Goal: Task Accomplishment & Management: Manage account settings

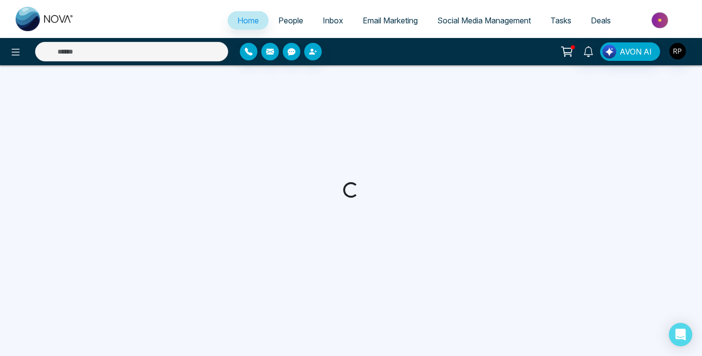
select select "*"
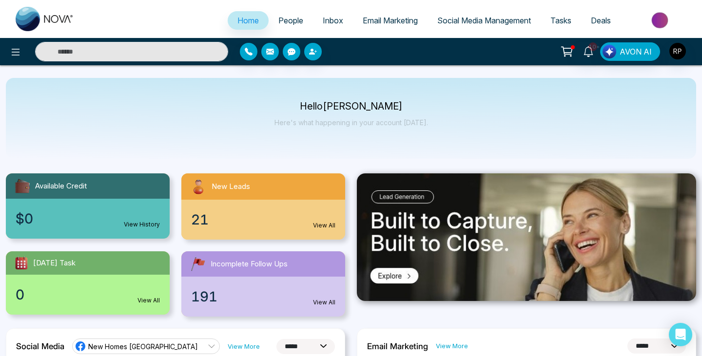
click at [288, 24] on span "People" at bounding box center [290, 21] width 25 height 10
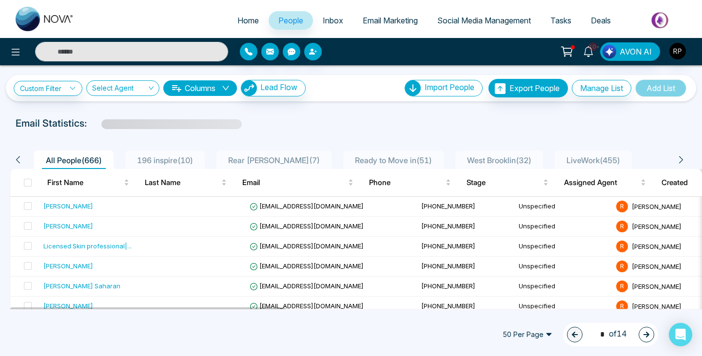
click at [150, 157] on span "196 inspire ( 10 )" at bounding box center [165, 160] width 64 height 10
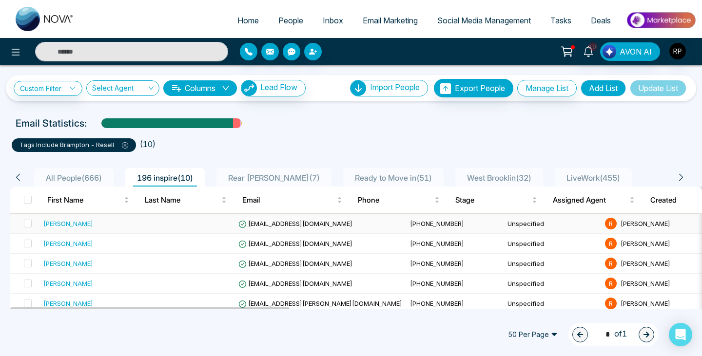
click at [75, 223] on div "[PERSON_NAME]" at bounding box center [88, 224] width 90 height 10
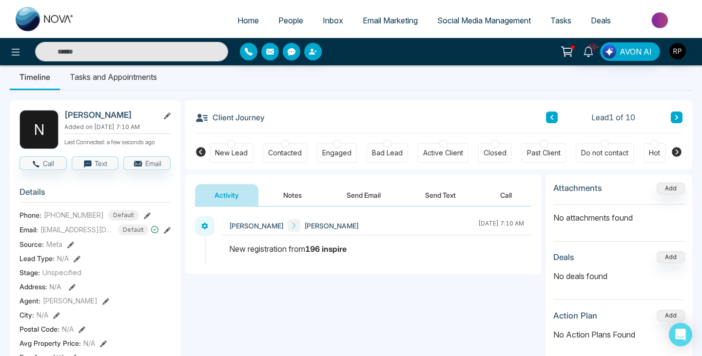
scroll to position [9, 0]
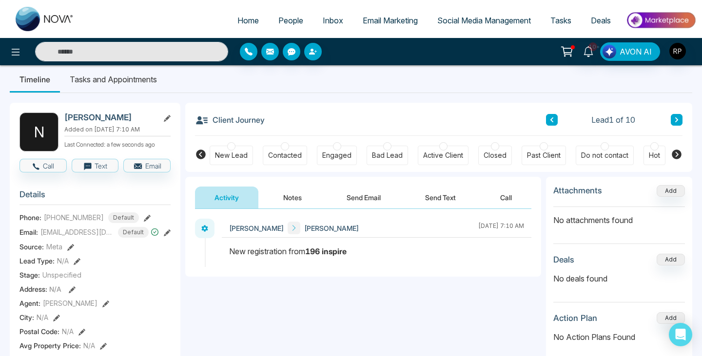
click at [295, 195] on button "Notes" at bounding box center [292, 198] width 57 height 22
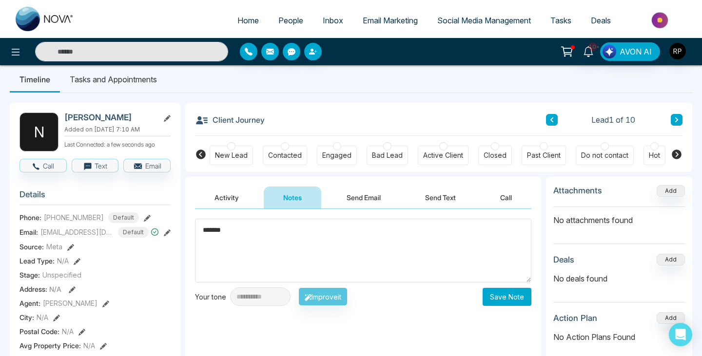
type textarea "*******"
click at [504, 295] on button "Save Note" at bounding box center [506, 297] width 49 height 18
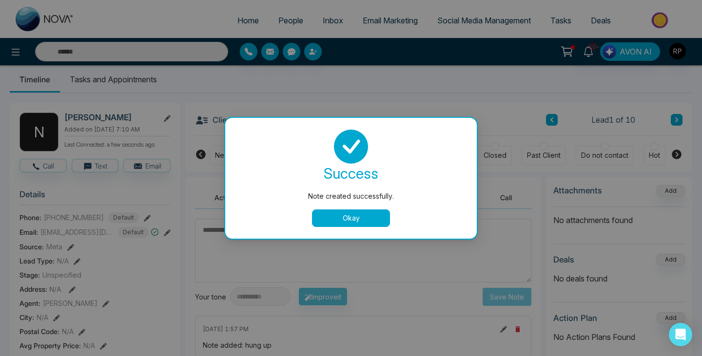
click at [677, 123] on div "Note created successfully. success Note created successfully. Okay" at bounding box center [351, 178] width 702 height 356
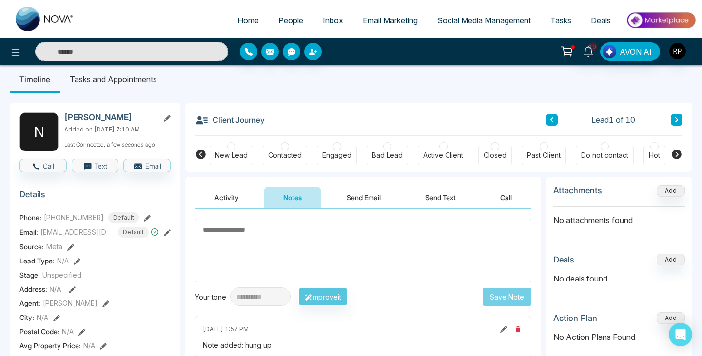
click at [677, 123] on icon at bounding box center [676, 120] width 5 height 6
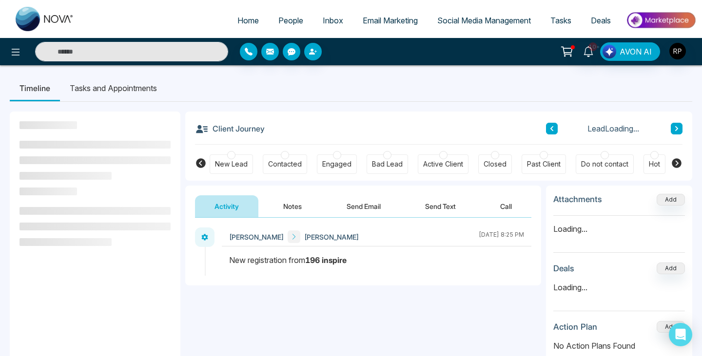
scroll to position [38, 0]
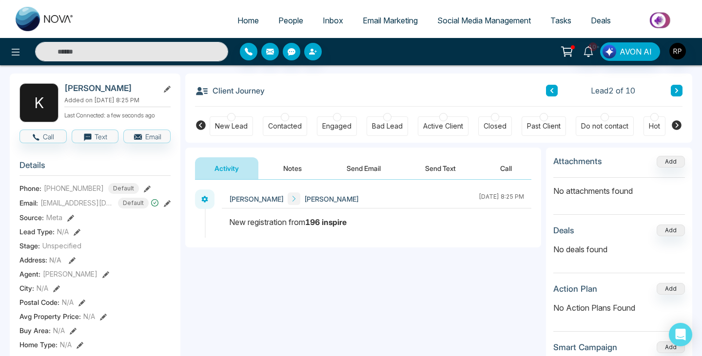
click at [292, 164] on button "Notes" at bounding box center [292, 168] width 57 height 22
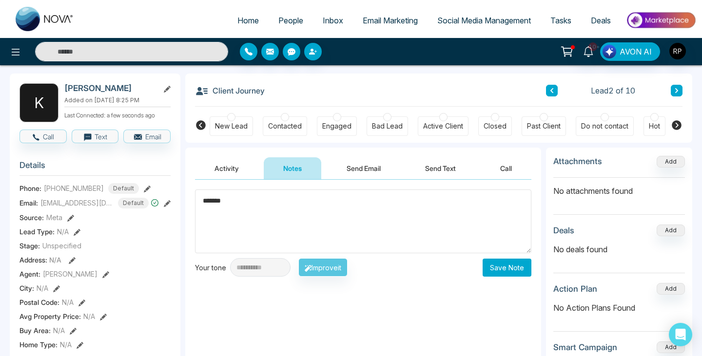
type textarea "******"
click at [499, 270] on button "Save Note" at bounding box center [506, 268] width 49 height 18
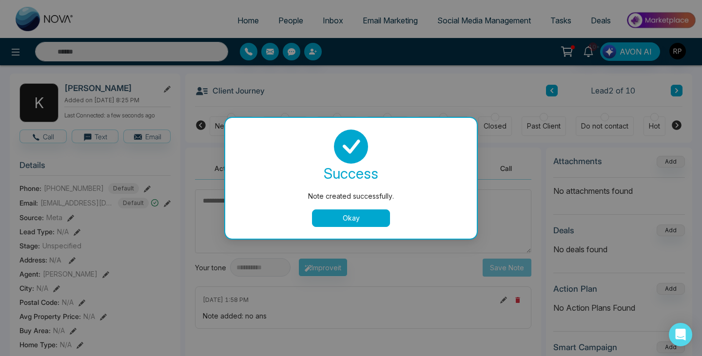
click at [344, 217] on button "Okay" at bounding box center [351, 219] width 78 height 18
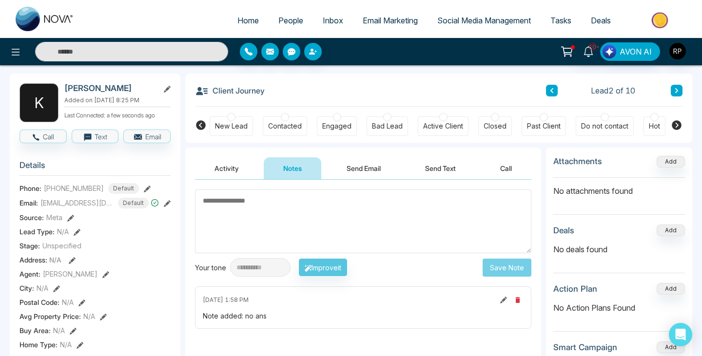
click at [675, 96] on button at bounding box center [676, 91] width 12 height 12
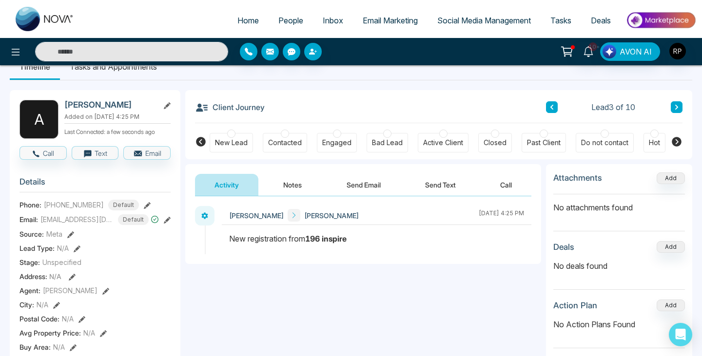
scroll to position [25, 0]
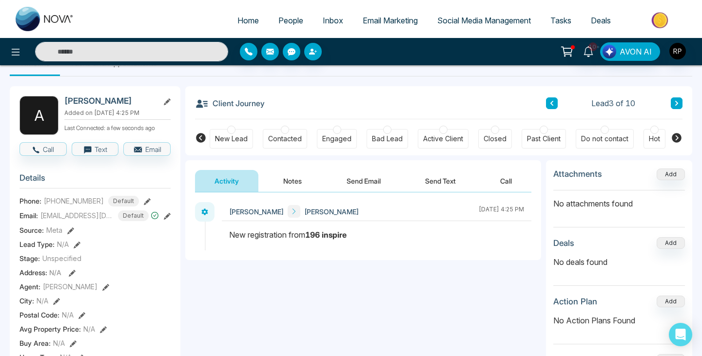
click at [285, 177] on button "Notes" at bounding box center [292, 181] width 57 height 22
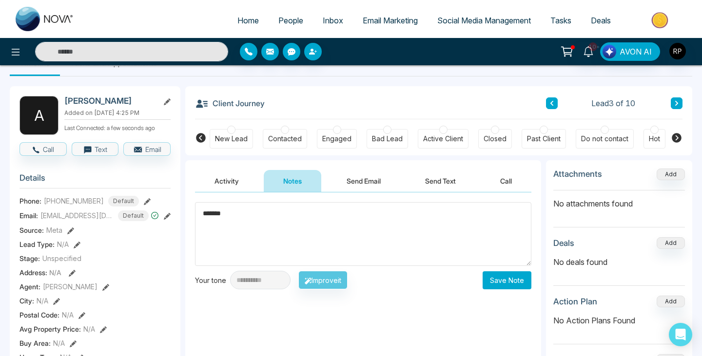
type textarea "******"
click at [504, 282] on button "Save Note" at bounding box center [506, 280] width 49 height 18
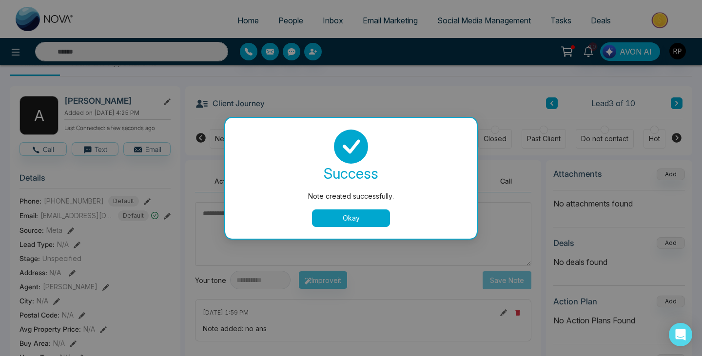
click at [366, 225] on button "Okay" at bounding box center [351, 219] width 78 height 18
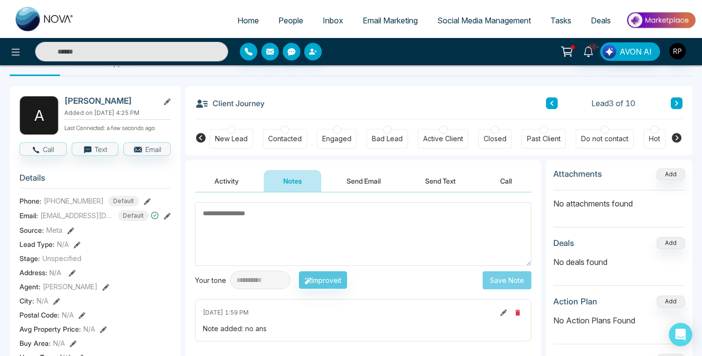
click at [677, 106] on icon at bounding box center [676, 103] width 5 height 6
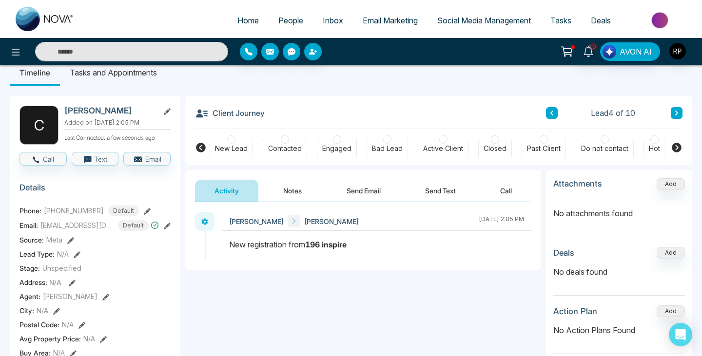
scroll to position [19, 0]
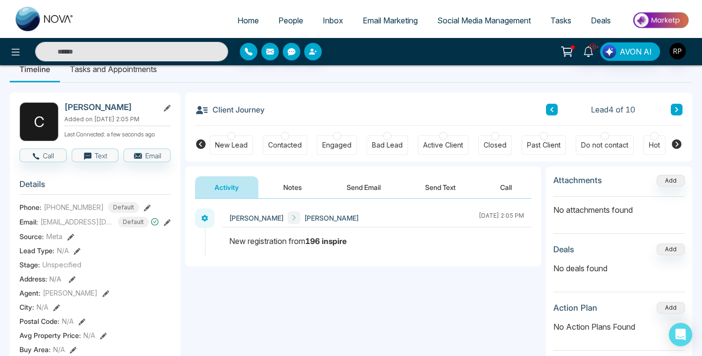
click at [298, 183] on button "Notes" at bounding box center [292, 187] width 57 height 22
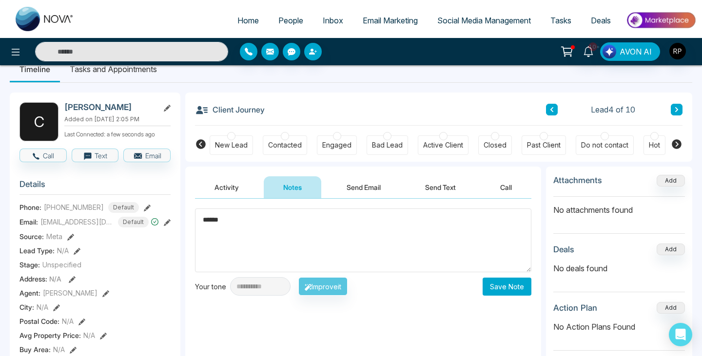
type textarea "******"
click at [494, 291] on button "Save Note" at bounding box center [506, 287] width 49 height 18
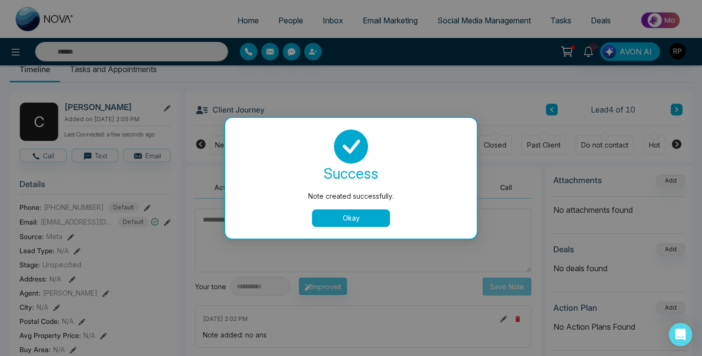
click at [365, 211] on button "Okay" at bounding box center [351, 219] width 78 height 18
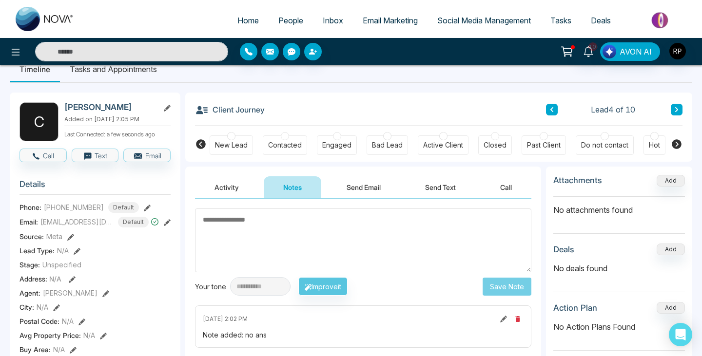
click at [675, 114] on button at bounding box center [676, 110] width 12 height 12
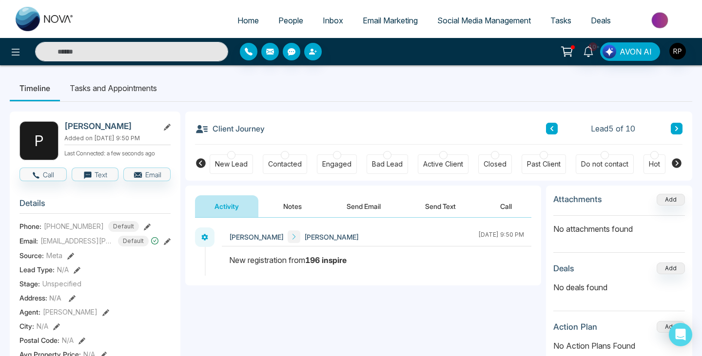
click at [289, 202] on button "Notes" at bounding box center [292, 206] width 57 height 22
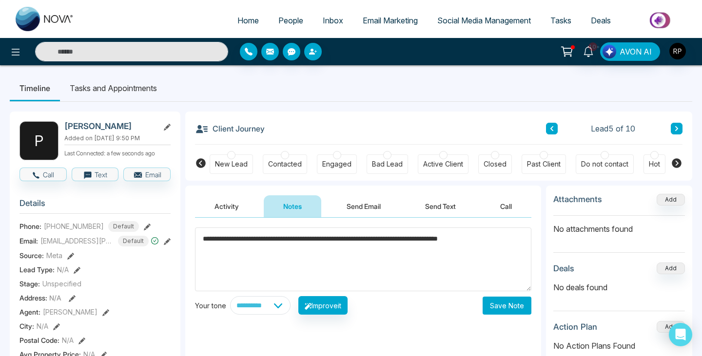
type textarea "**********"
click at [489, 298] on button "Save Note" at bounding box center [506, 306] width 49 height 18
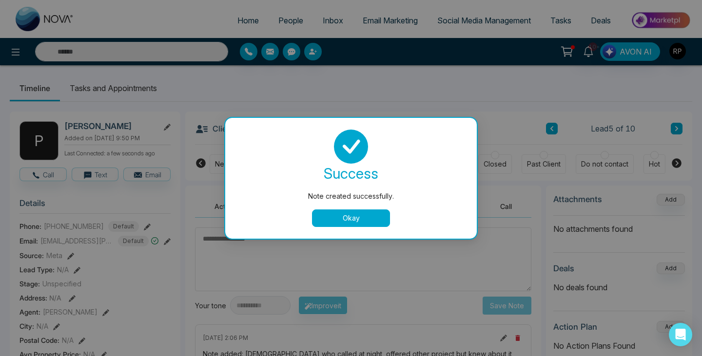
click at [341, 220] on button "Okay" at bounding box center [351, 219] width 78 height 18
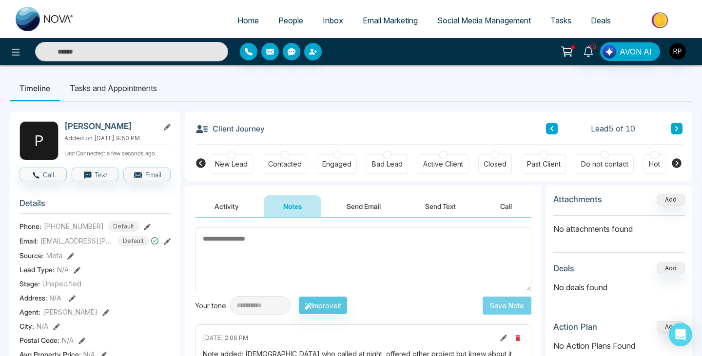
click at [291, 18] on span "People" at bounding box center [290, 21] width 25 height 10
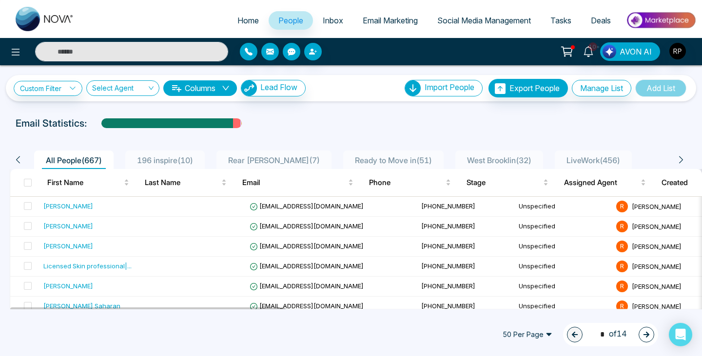
click at [580, 157] on span "LiveWork ( 456 )" at bounding box center [592, 160] width 61 height 10
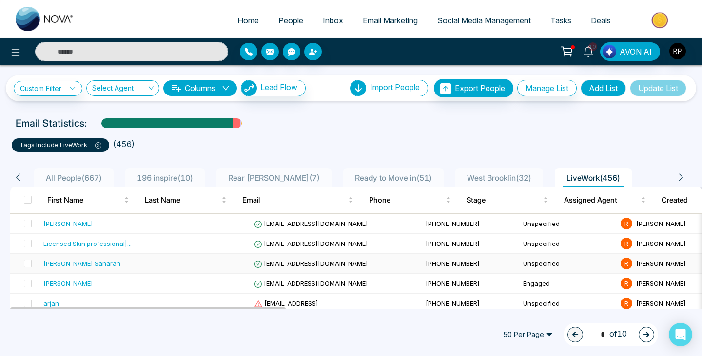
scroll to position [49, 0]
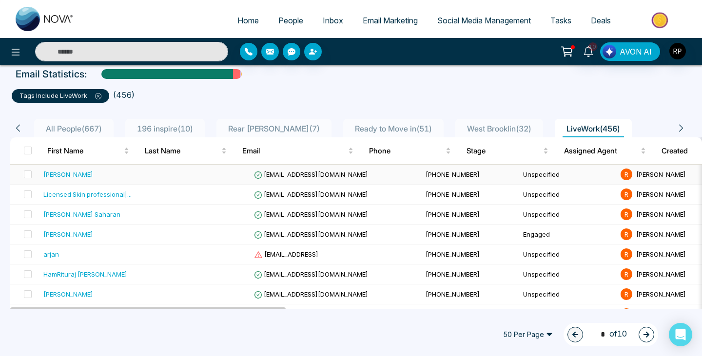
click at [71, 170] on div "[PERSON_NAME]" at bounding box center [68, 175] width 50 height 10
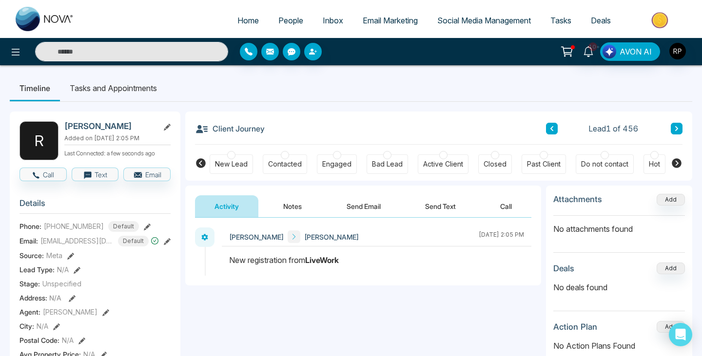
click at [296, 212] on button "Notes" at bounding box center [292, 206] width 57 height 22
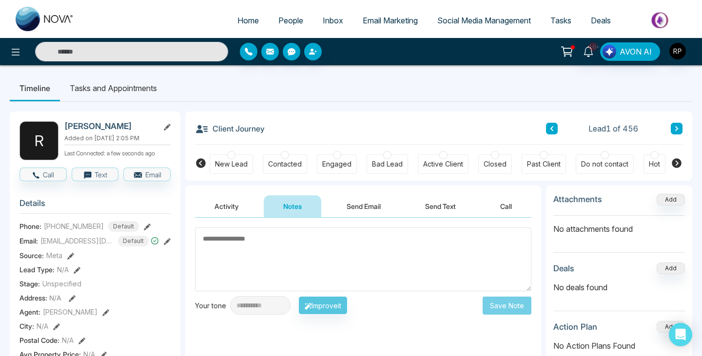
click at [226, 207] on button "Activity" at bounding box center [226, 206] width 63 height 22
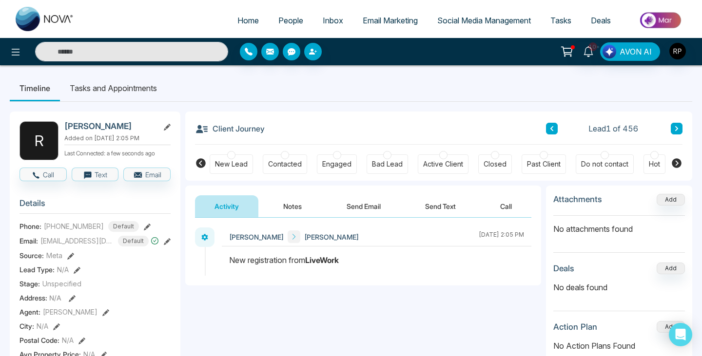
click at [303, 210] on button "Notes" at bounding box center [292, 206] width 57 height 22
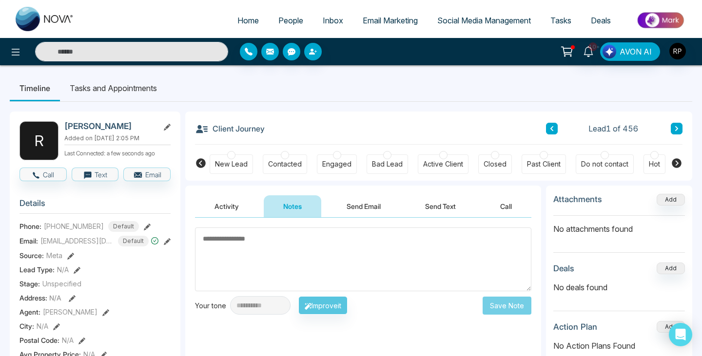
click at [286, 251] on textarea at bounding box center [363, 260] width 336 height 64
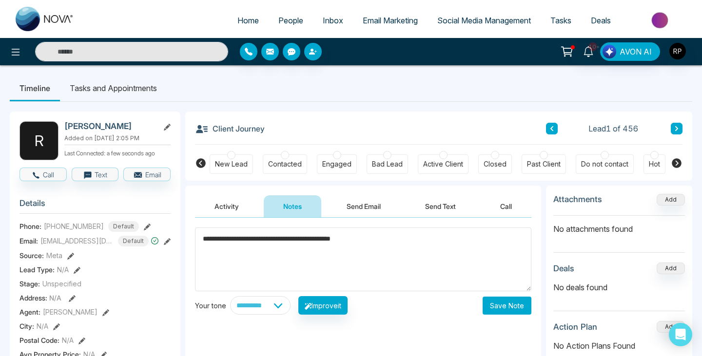
type textarea "**********"
click at [501, 307] on button "Save Note" at bounding box center [506, 306] width 49 height 18
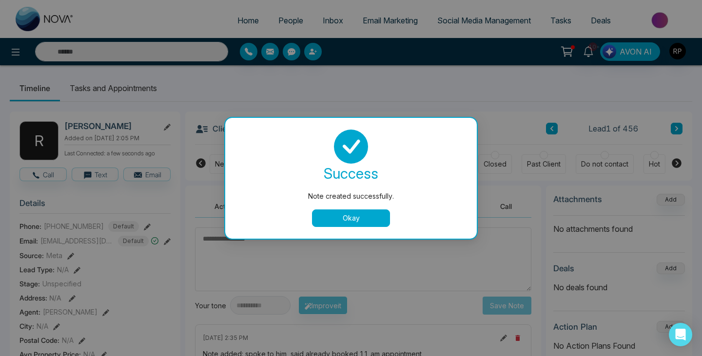
click at [370, 217] on button "Okay" at bounding box center [351, 219] width 78 height 18
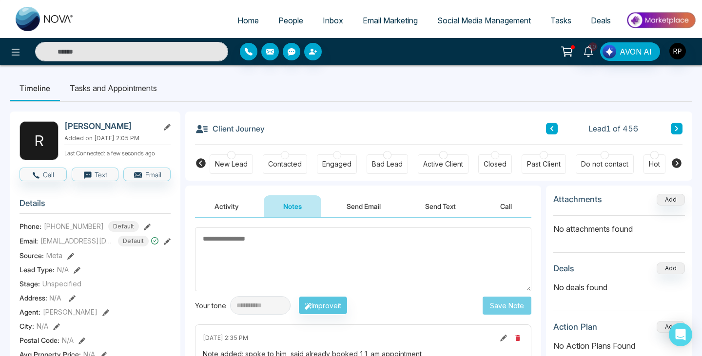
click at [386, 268] on textarea at bounding box center [363, 260] width 336 height 64
click at [252, 236] on textarea at bounding box center [363, 260] width 336 height 64
click at [279, 243] on textarea at bounding box center [363, 260] width 336 height 64
click at [257, 242] on textarea at bounding box center [363, 260] width 336 height 64
click at [251, 242] on textarea at bounding box center [363, 260] width 336 height 64
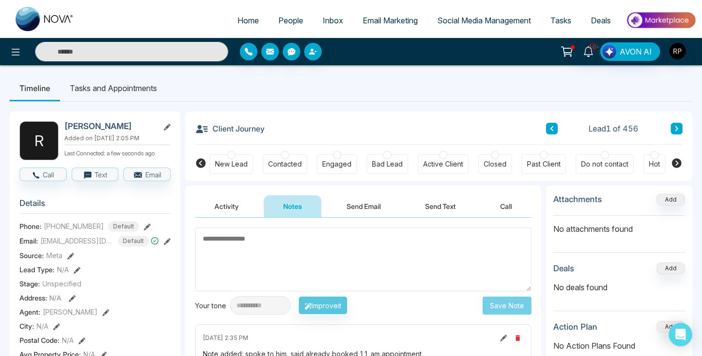
click at [232, 238] on textarea at bounding box center [363, 260] width 336 height 64
type textarea "**********"
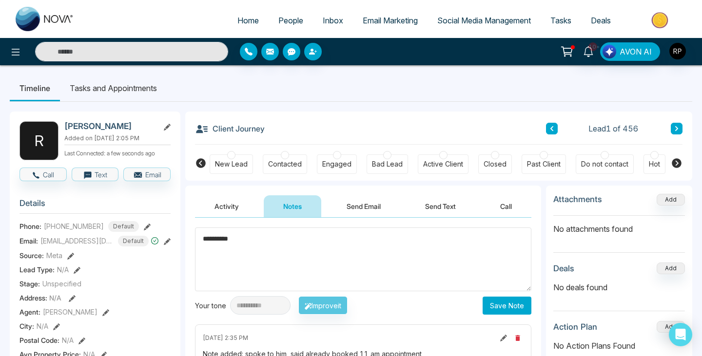
click at [492, 300] on button "Save Note" at bounding box center [506, 306] width 49 height 18
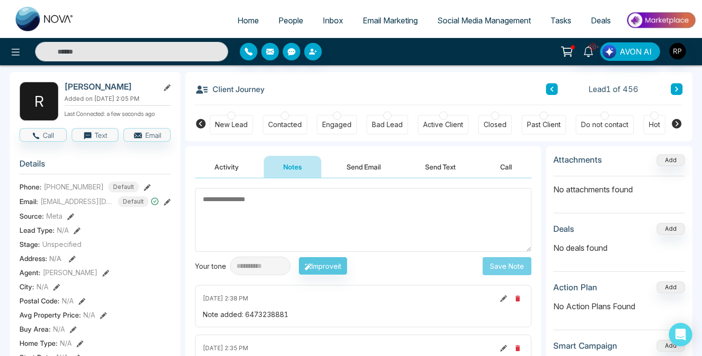
scroll to position [43, 0]
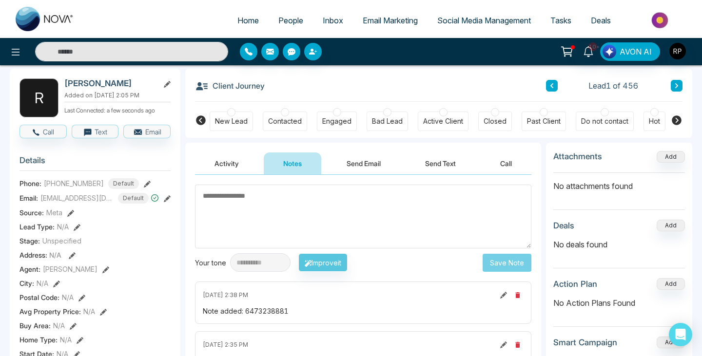
click at [672, 89] on button at bounding box center [676, 86] width 12 height 12
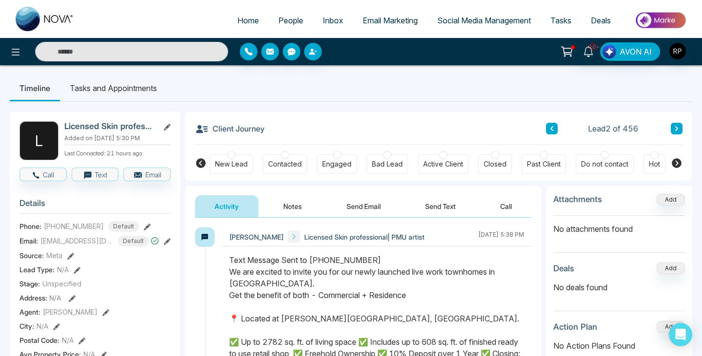
scroll to position [15, 0]
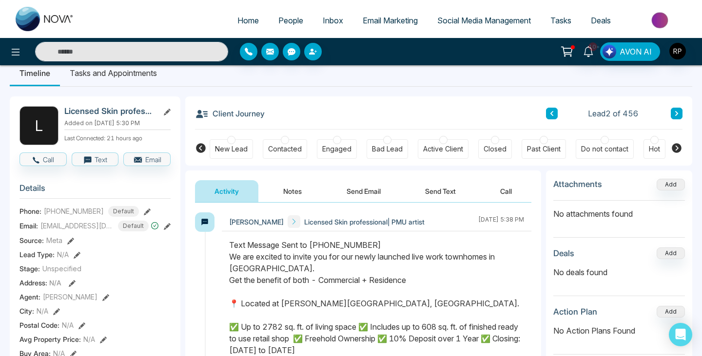
click at [286, 195] on button "Notes" at bounding box center [292, 191] width 57 height 22
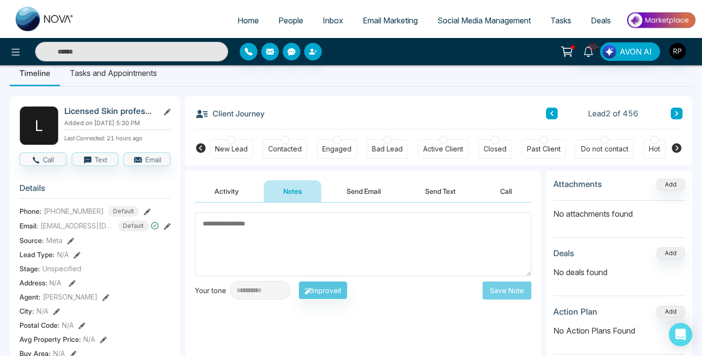
click at [231, 202] on button "Activity" at bounding box center [226, 191] width 63 height 22
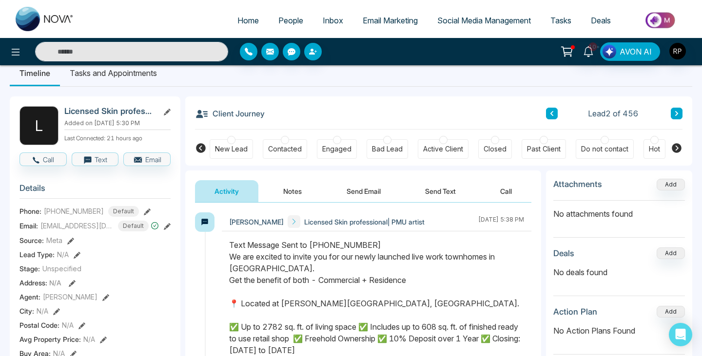
click at [289, 195] on button "Notes" at bounding box center [292, 191] width 57 height 22
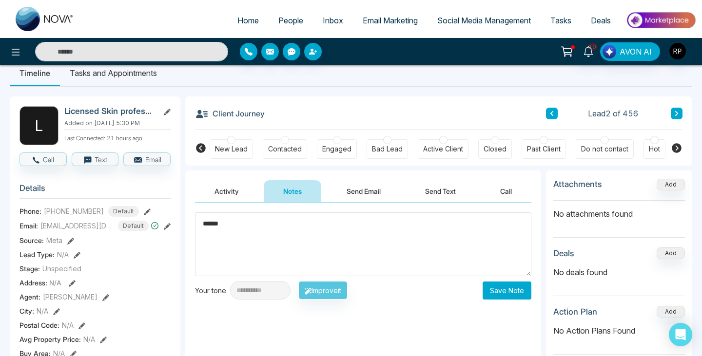
type textarea "******"
click at [492, 288] on button "Save Note" at bounding box center [506, 291] width 49 height 18
click at [680, 109] on button at bounding box center [676, 114] width 12 height 12
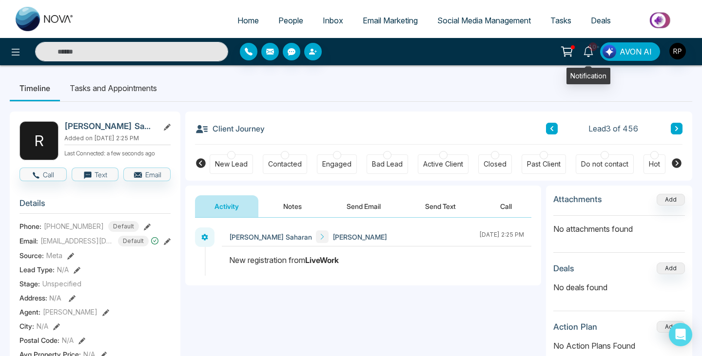
click at [586, 51] on icon at bounding box center [588, 51] width 11 height 11
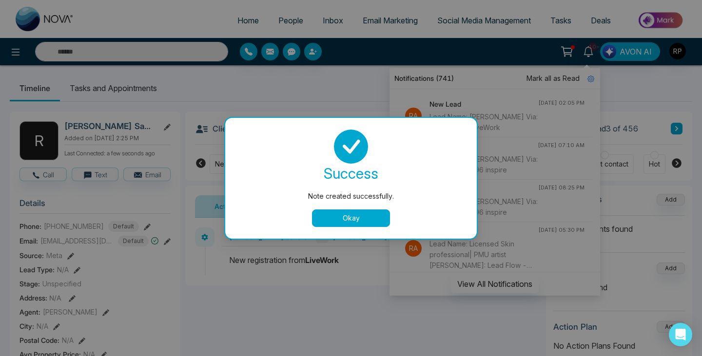
click at [374, 213] on button "Okay" at bounding box center [351, 219] width 78 height 18
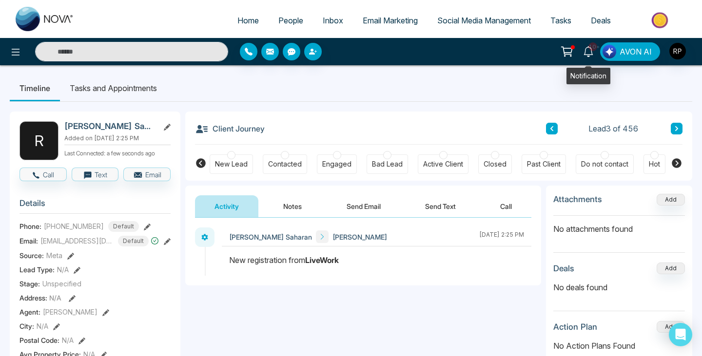
click at [585, 46] on icon at bounding box center [588, 51] width 11 height 11
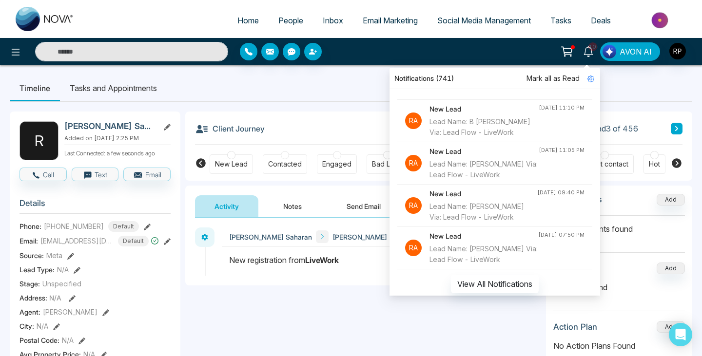
scroll to position [953, 0]
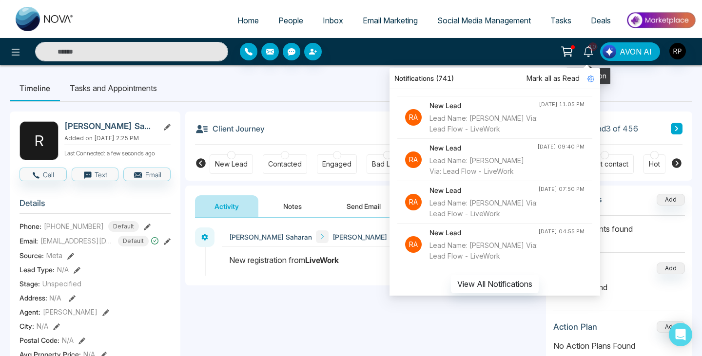
click at [587, 51] on icon at bounding box center [588, 51] width 11 height 11
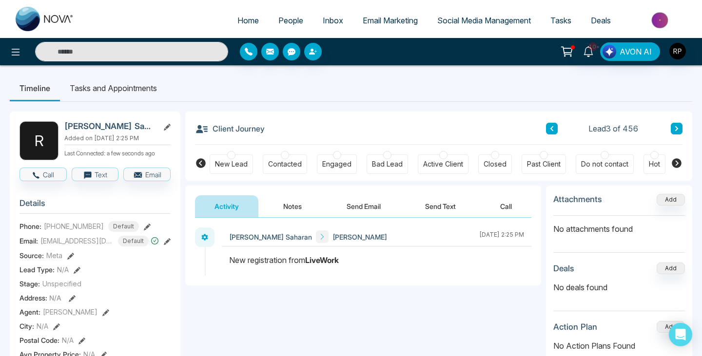
click at [567, 50] on icon at bounding box center [567, 52] width 14 height 14
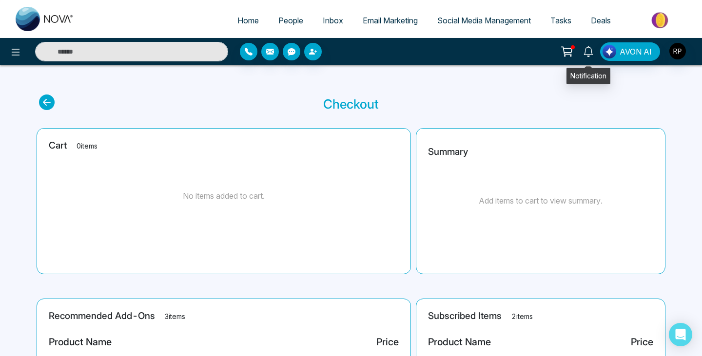
click at [590, 54] on icon at bounding box center [588, 51] width 11 height 11
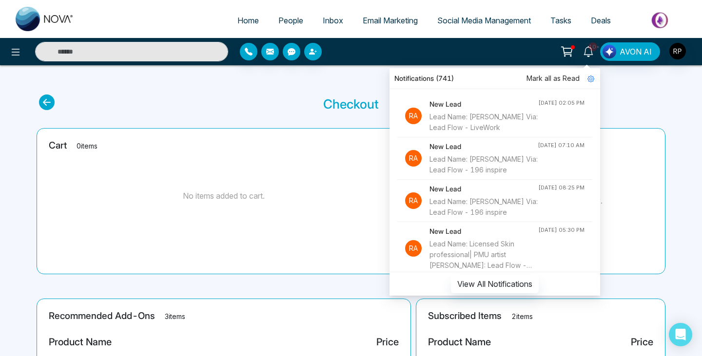
click at [237, 21] on span "Home" at bounding box center [247, 21] width 21 height 10
select select "*"
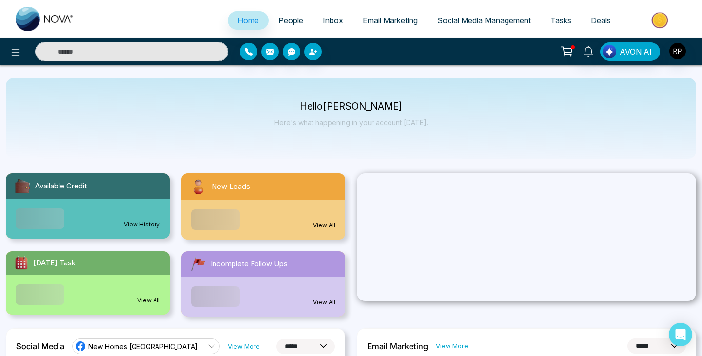
click at [287, 18] on span "People" at bounding box center [290, 21] width 25 height 10
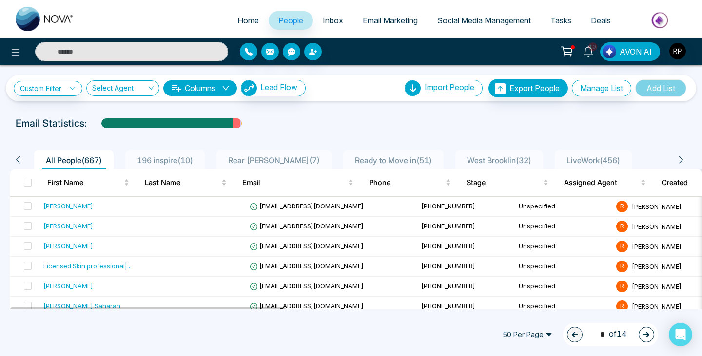
click at [611, 159] on span "LiveWork ( 456 )" at bounding box center [592, 160] width 61 height 10
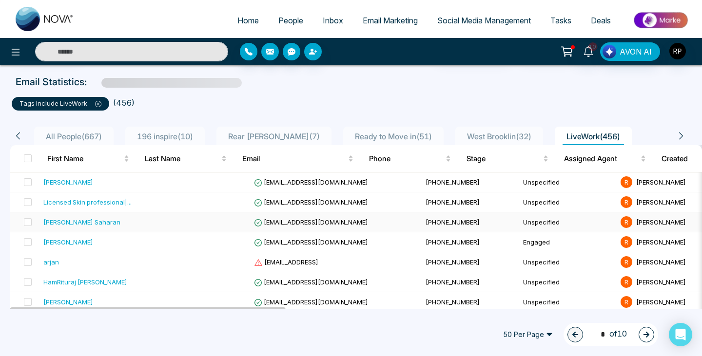
scroll to position [53, 0]
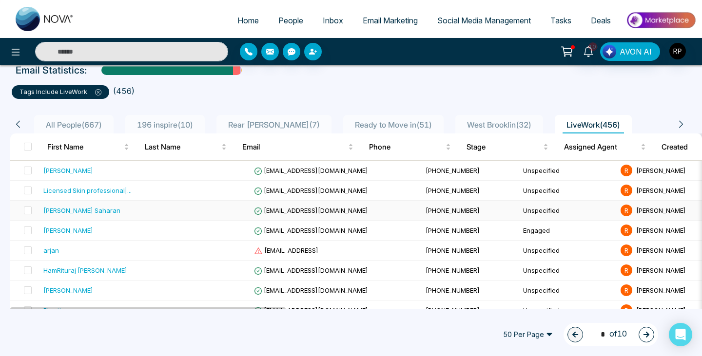
click at [57, 207] on div "[PERSON_NAME] Saharan" at bounding box center [81, 211] width 77 height 10
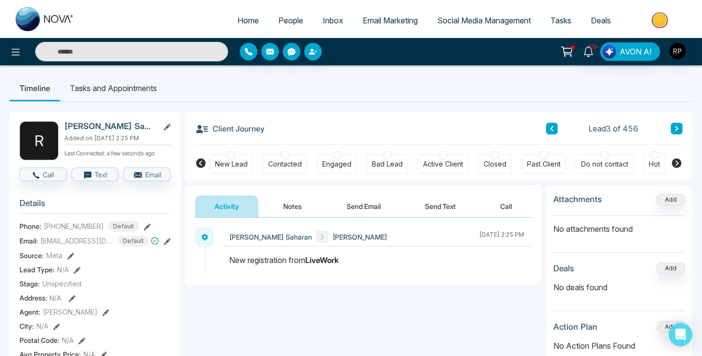
click at [549, 132] on button at bounding box center [552, 129] width 12 height 12
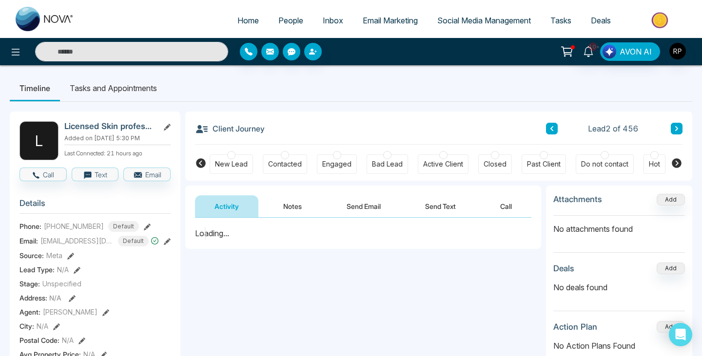
click at [555, 131] on button at bounding box center [552, 129] width 12 height 12
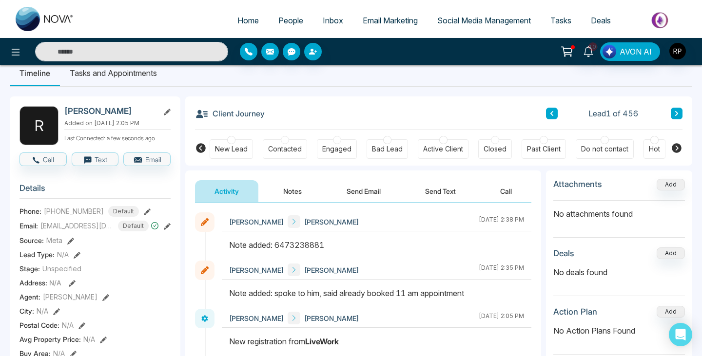
scroll to position [13, 0]
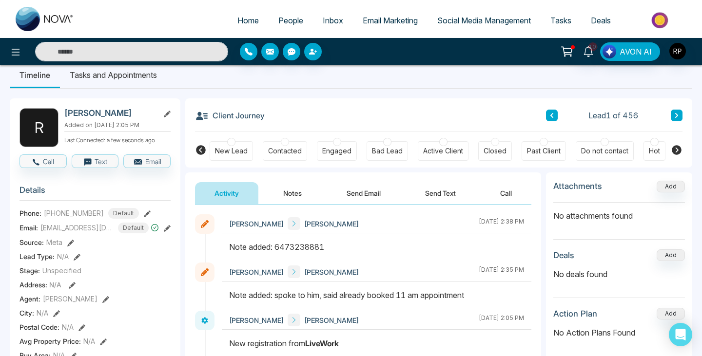
click at [287, 20] on span "People" at bounding box center [290, 21] width 25 height 10
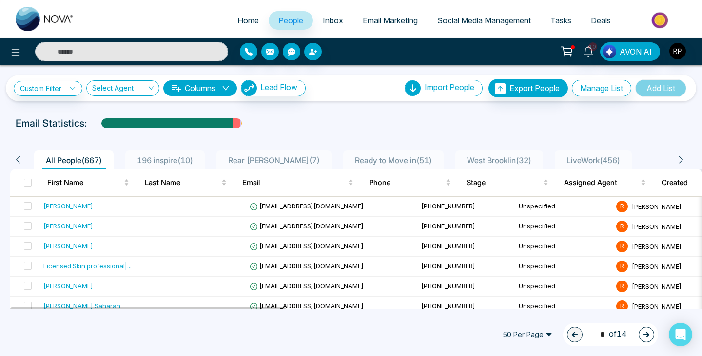
click at [569, 158] on span "LiveWork ( 456 )" at bounding box center [592, 160] width 61 height 10
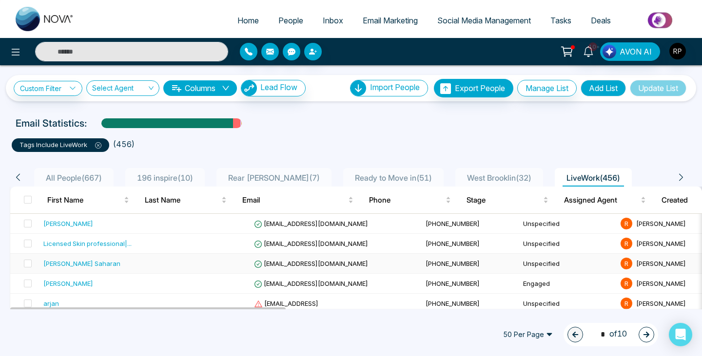
scroll to position [16, 0]
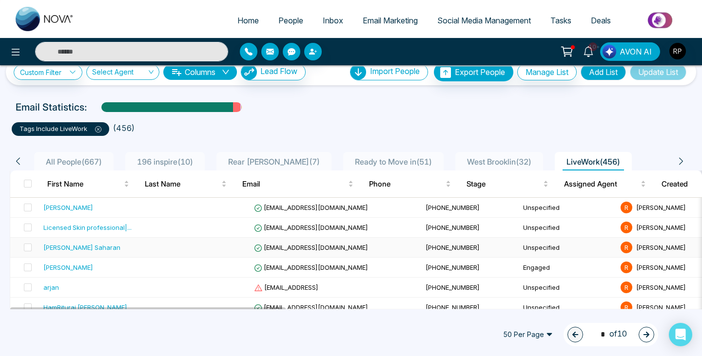
click at [85, 248] on div "[PERSON_NAME] Saharan" at bounding box center [81, 248] width 77 height 10
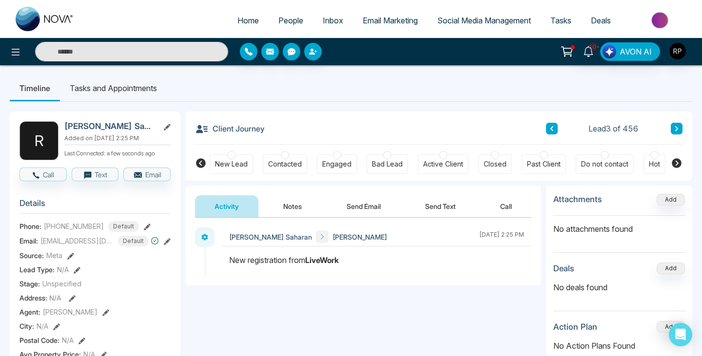
click at [295, 209] on button "Notes" at bounding box center [292, 206] width 57 height 22
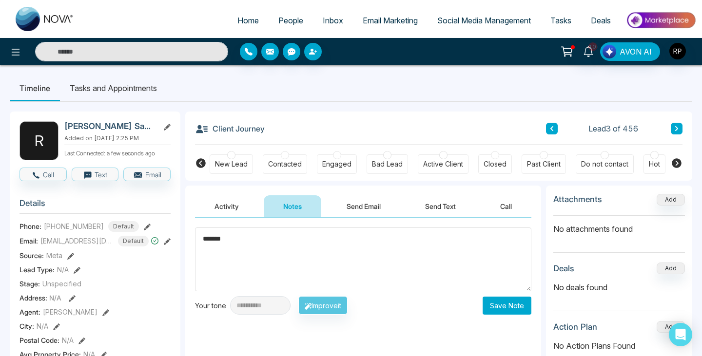
type textarea "******"
click at [489, 311] on button "Save Note" at bounding box center [506, 306] width 49 height 18
click at [673, 130] on button at bounding box center [676, 129] width 12 height 12
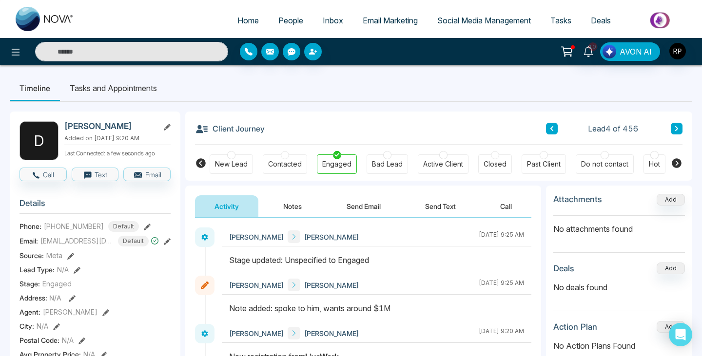
click at [675, 132] on button at bounding box center [676, 129] width 12 height 12
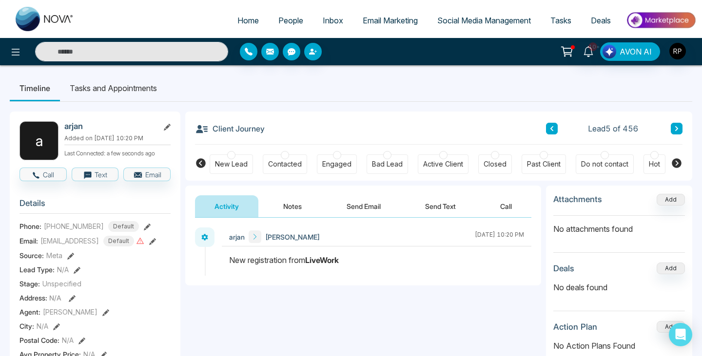
click at [298, 214] on button "Notes" at bounding box center [292, 206] width 57 height 22
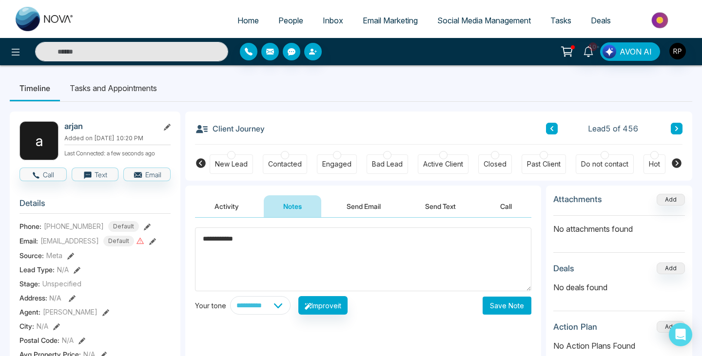
type textarea "**********"
click at [489, 308] on button "Save Note" at bounding box center [506, 306] width 49 height 18
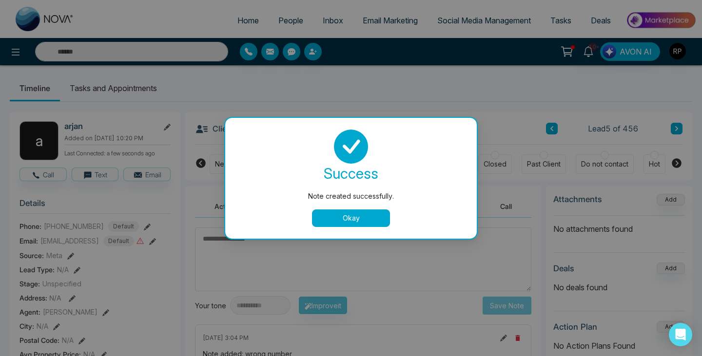
click at [377, 220] on button "Okay" at bounding box center [351, 219] width 78 height 18
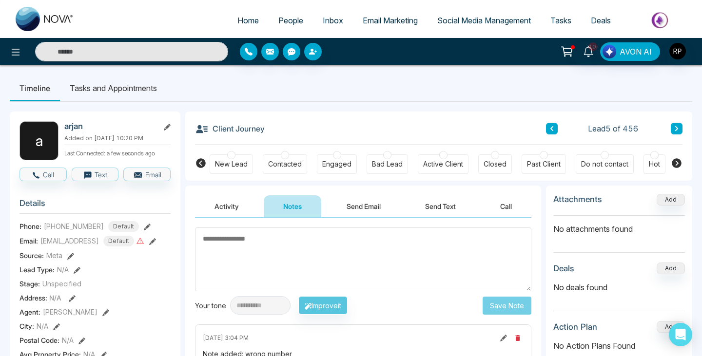
click at [674, 126] on icon at bounding box center [676, 129] width 5 height 6
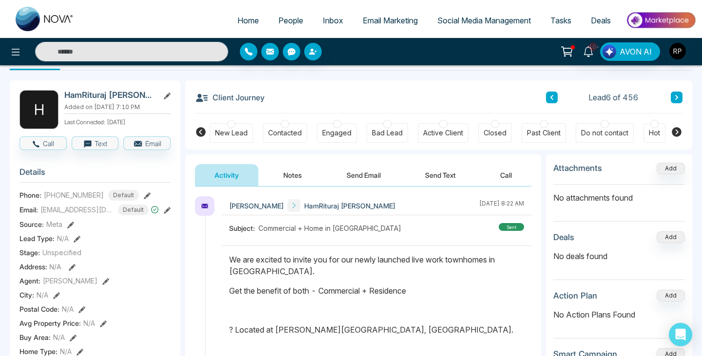
scroll to position [33, 0]
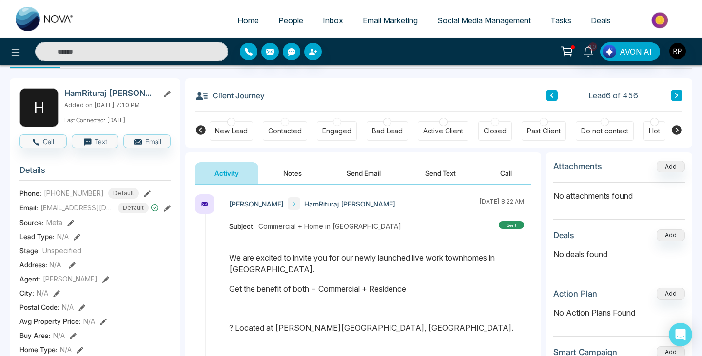
click at [297, 174] on button "Notes" at bounding box center [292, 173] width 57 height 22
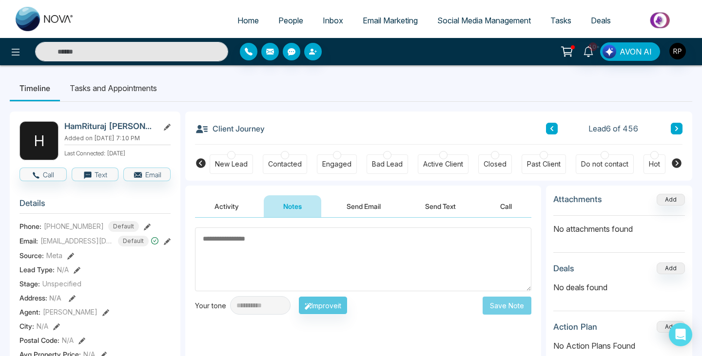
click at [301, 279] on textarea at bounding box center [363, 260] width 336 height 64
type textarea "******"
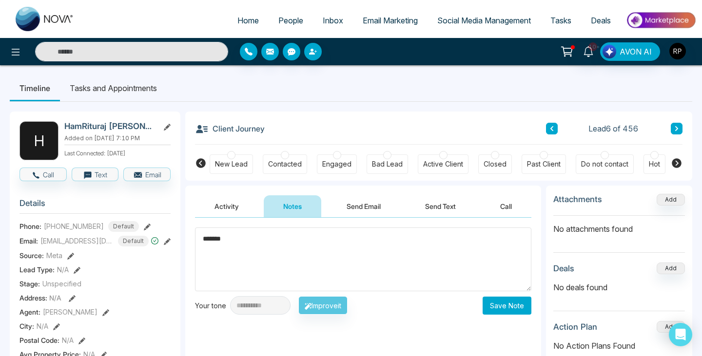
click at [501, 300] on button "Save Note" at bounding box center [506, 306] width 49 height 18
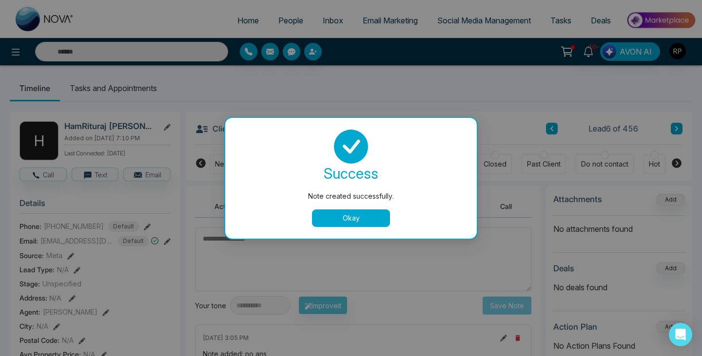
click at [346, 225] on button "Okay" at bounding box center [351, 219] width 78 height 18
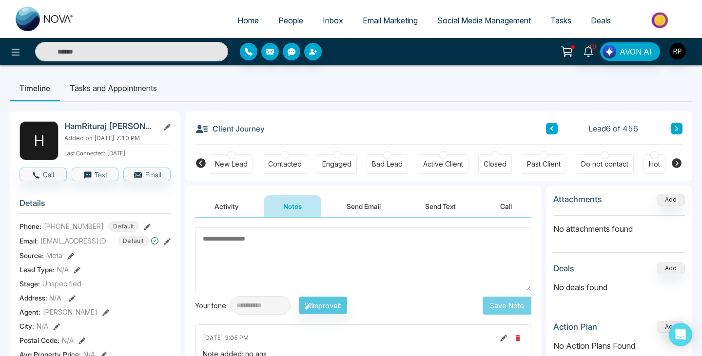
click at [328, 261] on textarea at bounding box center [363, 260] width 336 height 64
type textarea "*********"
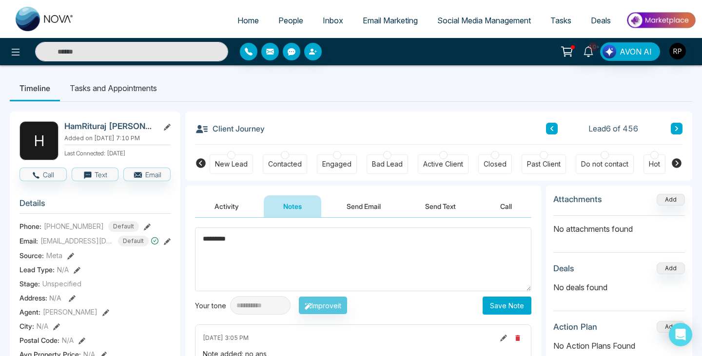
click at [499, 307] on button "Save Note" at bounding box center [506, 306] width 49 height 18
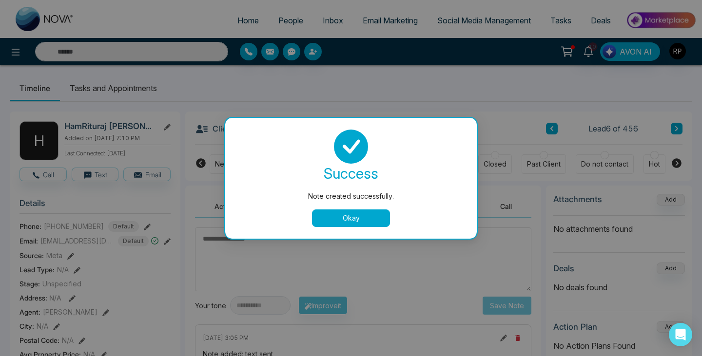
click at [366, 211] on button "Okay" at bounding box center [351, 219] width 78 height 18
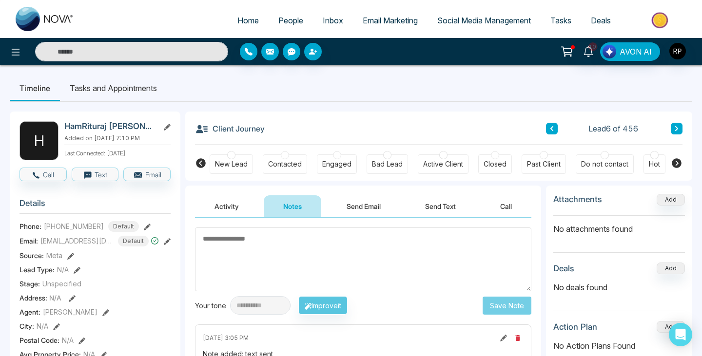
click at [677, 128] on icon at bounding box center [676, 129] width 5 height 6
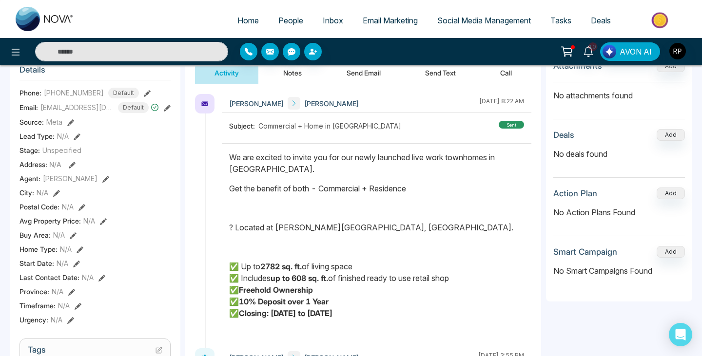
scroll to position [130, 0]
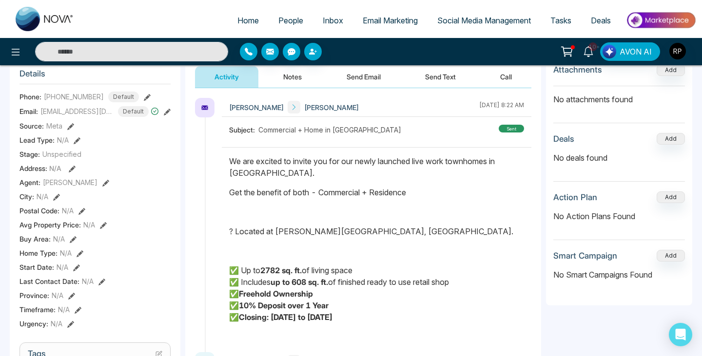
click at [409, 256] on p at bounding box center [376, 251] width 295 height 12
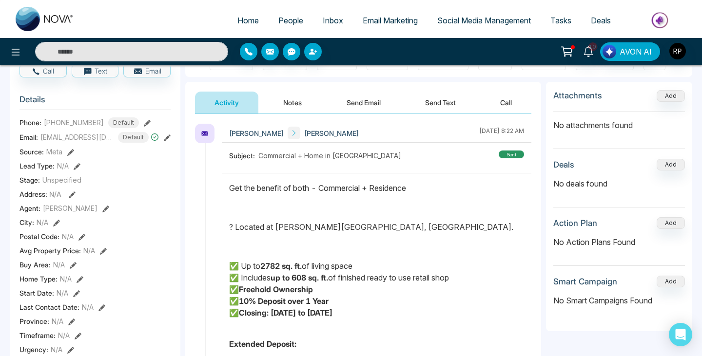
scroll to position [0, 0]
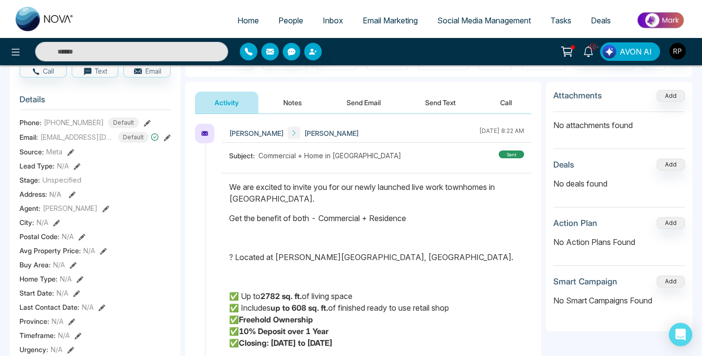
click at [293, 105] on button "Notes" at bounding box center [292, 103] width 57 height 22
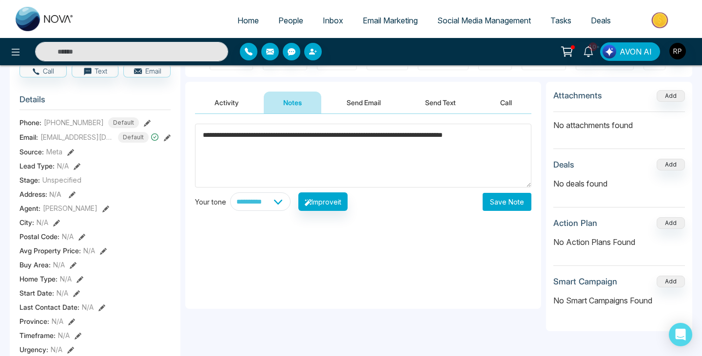
type textarea "**********"
click at [492, 202] on button "Save Note" at bounding box center [506, 202] width 49 height 18
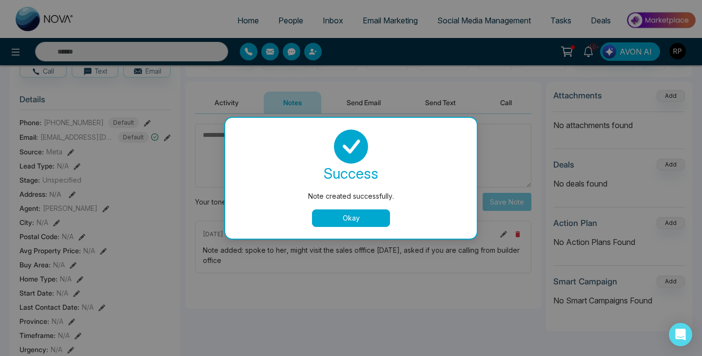
click at [359, 223] on button "Okay" at bounding box center [351, 219] width 78 height 18
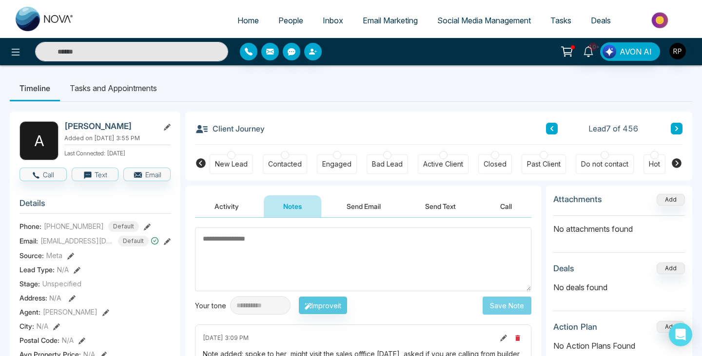
click at [678, 126] on icon at bounding box center [676, 129] width 5 height 6
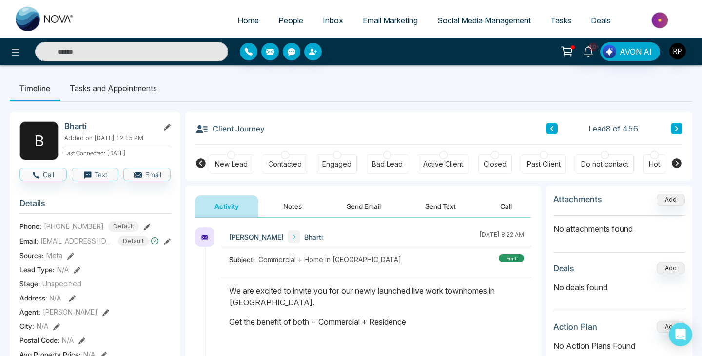
click at [292, 21] on span "People" at bounding box center [290, 21] width 25 height 10
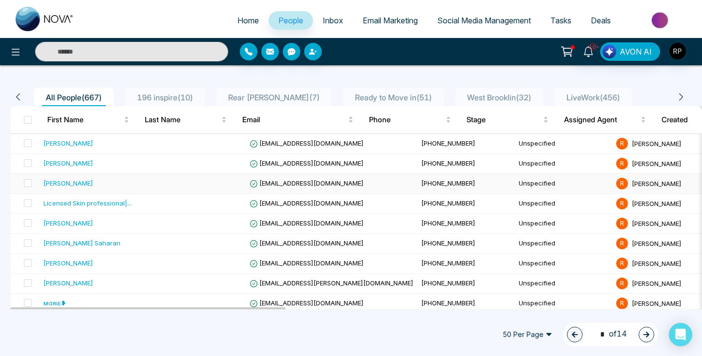
scroll to position [64, 0]
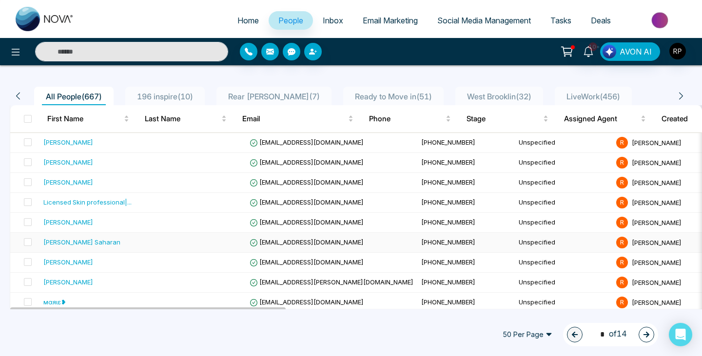
click at [89, 242] on div "[PERSON_NAME] Saharan" at bounding box center [93, 242] width 101 height 10
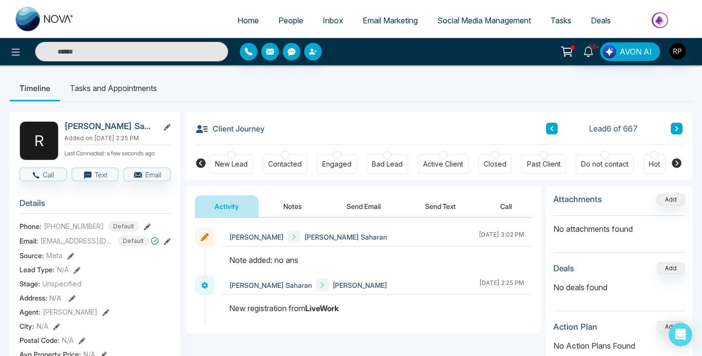
click at [296, 208] on button "Notes" at bounding box center [292, 206] width 57 height 22
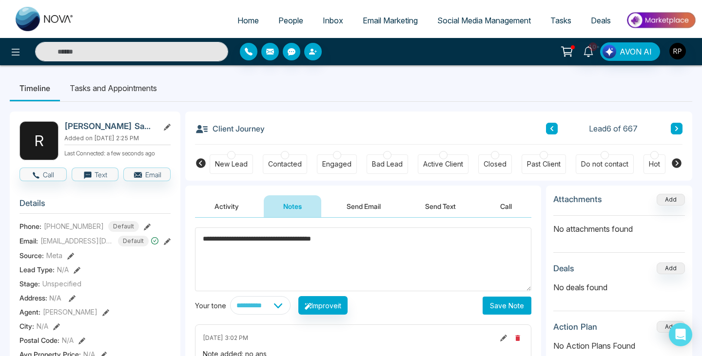
type textarea "**********"
click at [495, 302] on button "Save Note" at bounding box center [506, 306] width 49 height 18
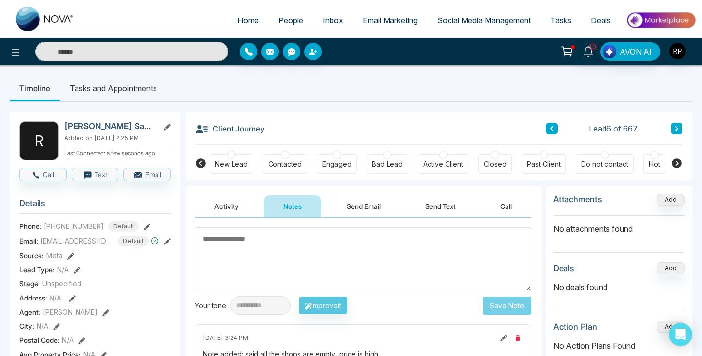
click at [286, 252] on textarea at bounding box center [363, 260] width 336 height 64
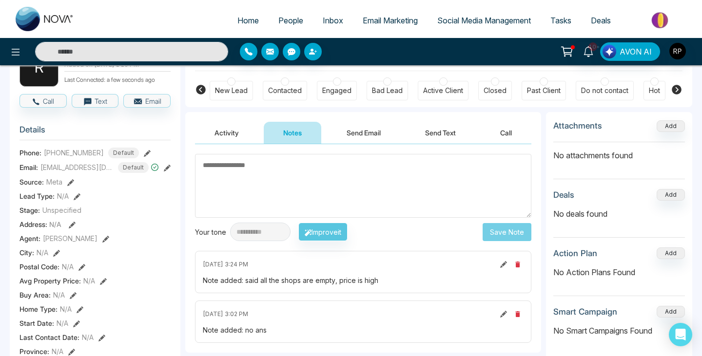
scroll to position [64, 0]
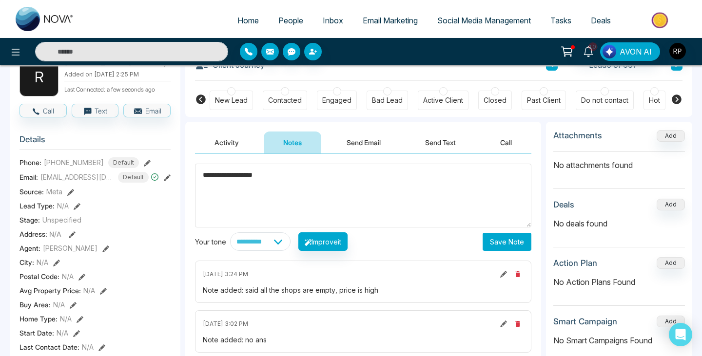
type textarea "**********"
click at [483, 240] on button "Save Note" at bounding box center [506, 242] width 49 height 18
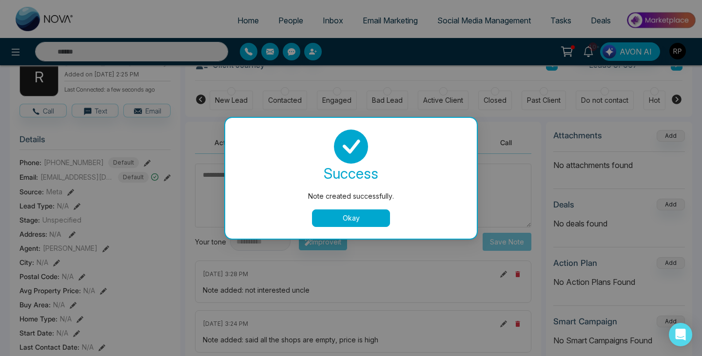
click at [348, 213] on button "Okay" at bounding box center [351, 219] width 78 height 18
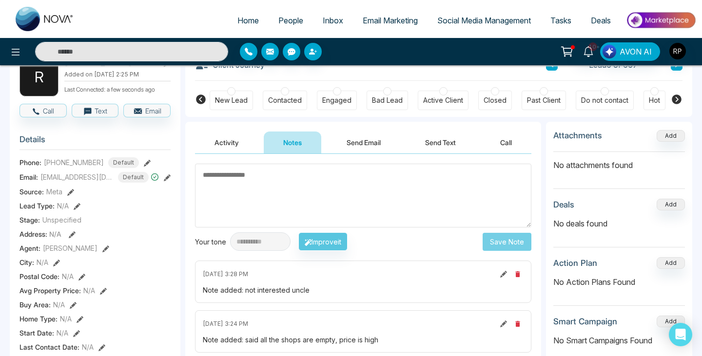
scroll to position [0, 0]
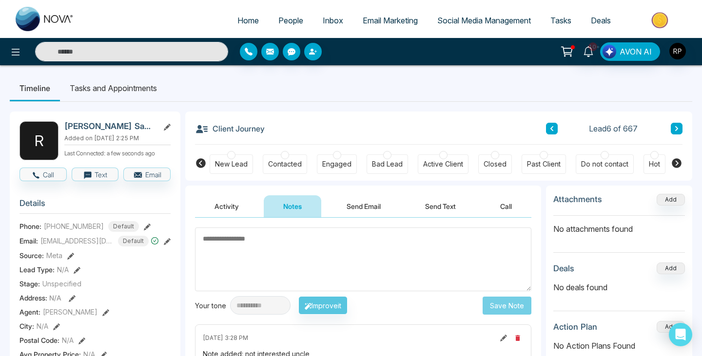
click at [675, 130] on icon at bounding box center [676, 128] width 3 height 5
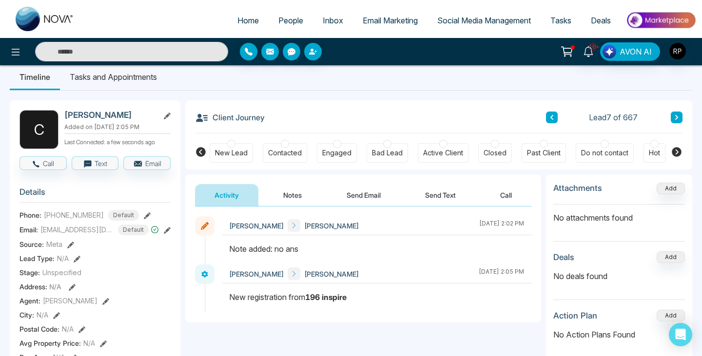
scroll to position [12, 0]
click at [677, 119] on icon at bounding box center [676, 117] width 5 height 6
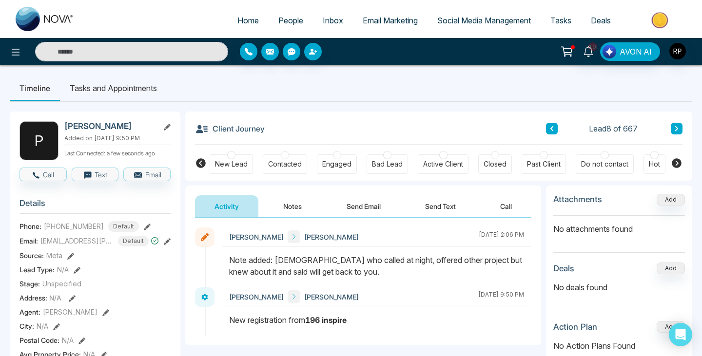
click at [677, 129] on icon at bounding box center [676, 129] width 5 height 6
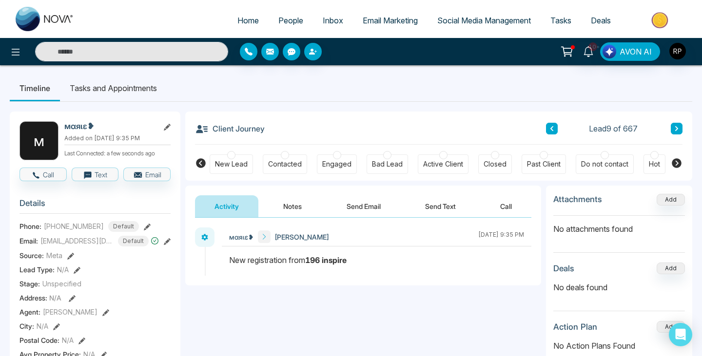
click at [281, 28] on link "People" at bounding box center [290, 20] width 44 height 19
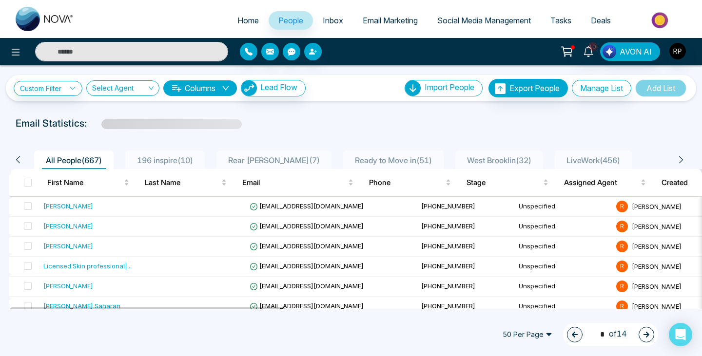
click at [178, 162] on span "196 inspire ( 10 )" at bounding box center [165, 160] width 64 height 10
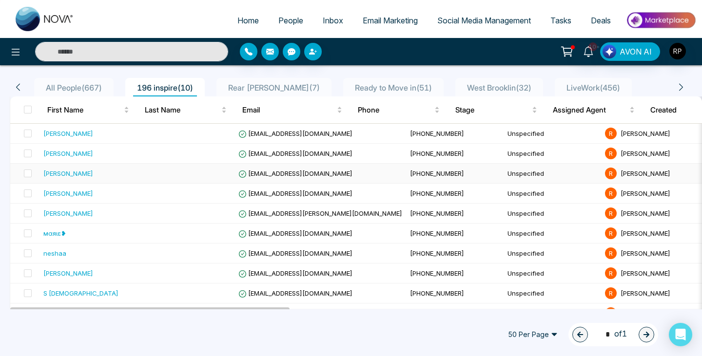
scroll to position [91, 0]
click at [112, 135] on div "[PERSON_NAME]" at bounding box center [88, 133] width 90 height 10
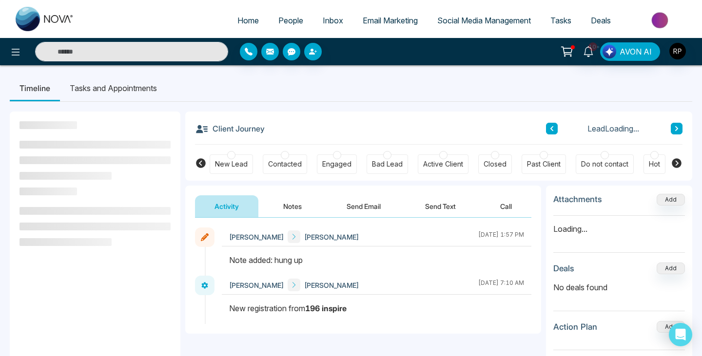
click at [294, 209] on button "Notes" at bounding box center [292, 206] width 57 height 22
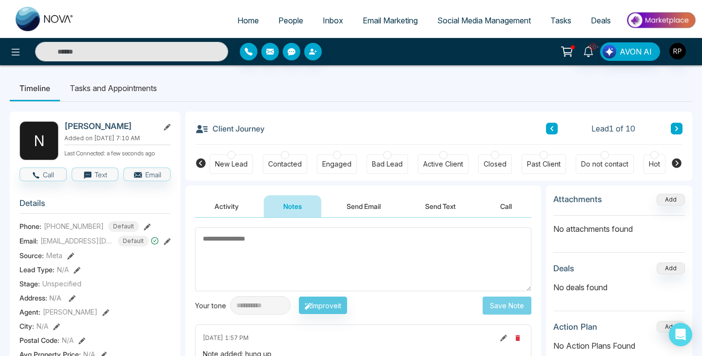
click at [676, 132] on icon at bounding box center [676, 129] width 5 height 6
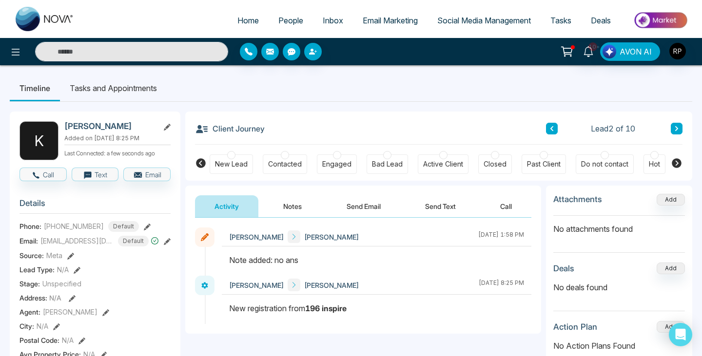
click at [144, 230] on icon at bounding box center [147, 227] width 7 height 7
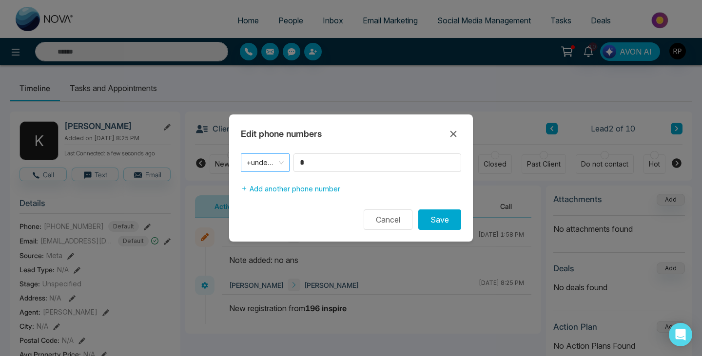
click at [273, 167] on span "+undefined" at bounding box center [265, 163] width 37 height 14
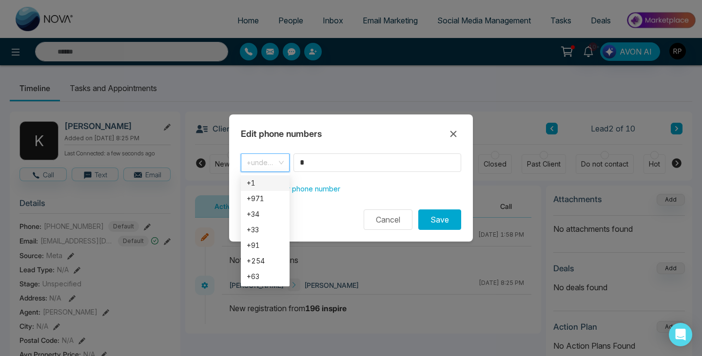
click at [272, 184] on div "+1" at bounding box center [265, 183] width 37 height 11
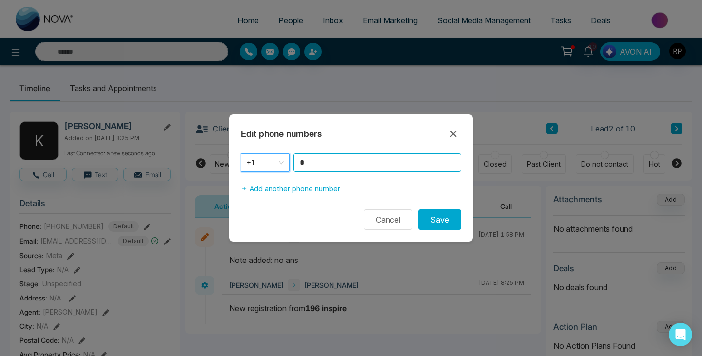
click at [325, 153] on input "*" at bounding box center [377, 162] width 168 height 19
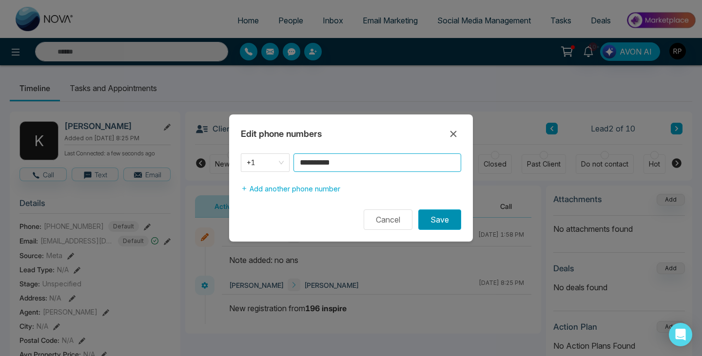
type input "**********"
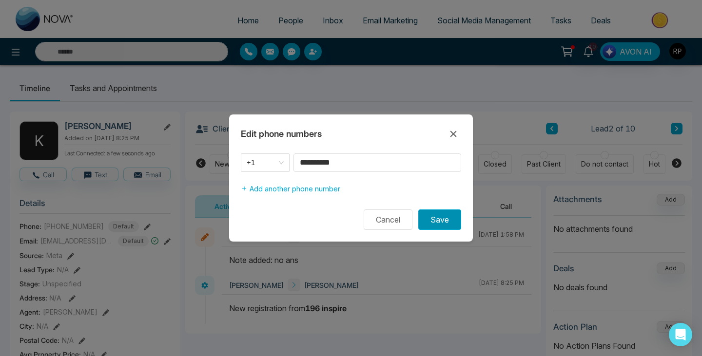
click at [449, 227] on button "Save" at bounding box center [439, 220] width 43 height 20
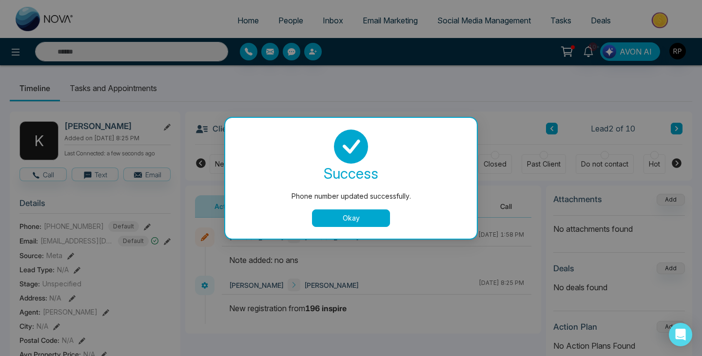
click at [366, 220] on button "Okay" at bounding box center [351, 219] width 78 height 18
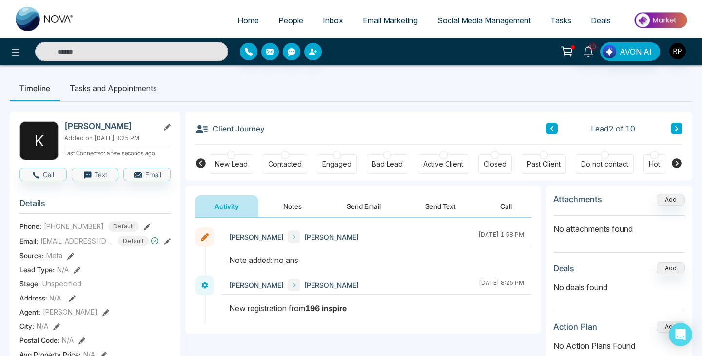
click at [676, 131] on icon at bounding box center [676, 129] width 5 height 6
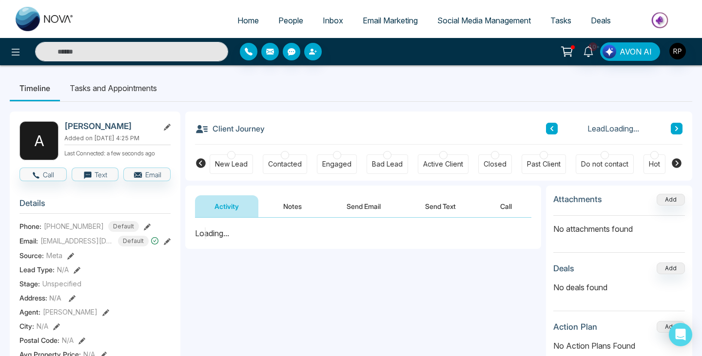
click at [553, 130] on icon at bounding box center [551, 129] width 5 height 6
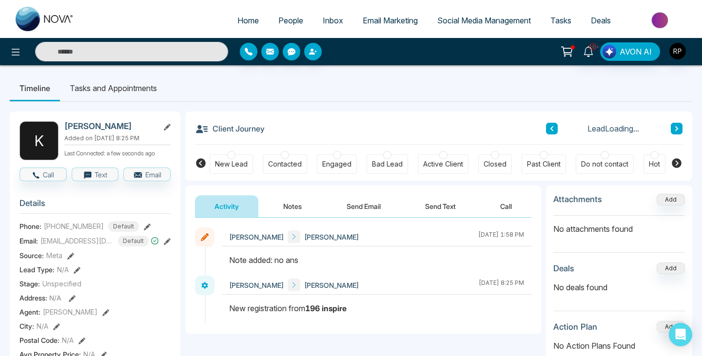
click at [303, 204] on button "Notes" at bounding box center [292, 206] width 57 height 22
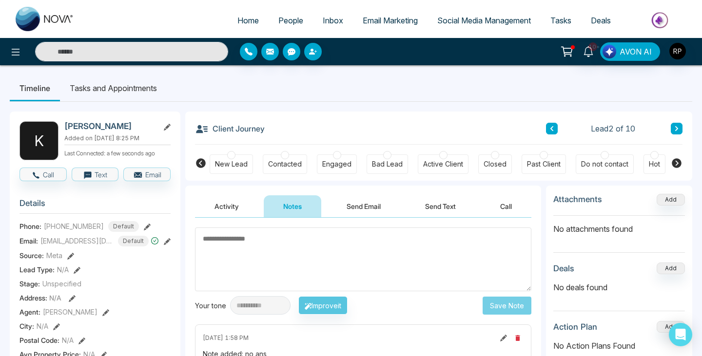
scroll to position [30, 0]
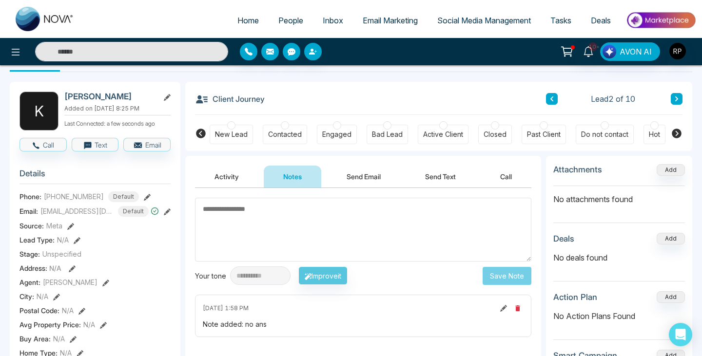
click at [297, 219] on textarea at bounding box center [363, 230] width 336 height 64
click at [292, 16] on span "People" at bounding box center [290, 21] width 25 height 10
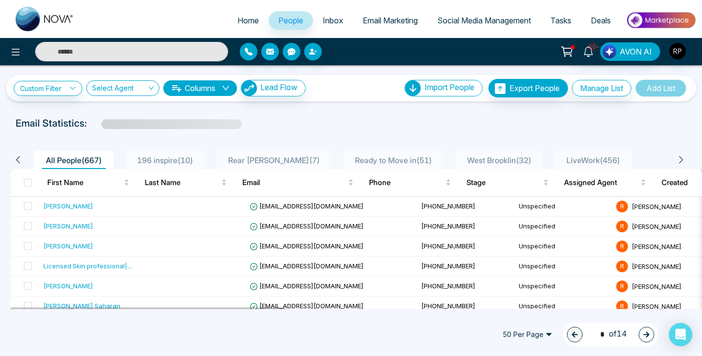
click at [579, 159] on span "LiveWork ( 456 )" at bounding box center [592, 160] width 61 height 10
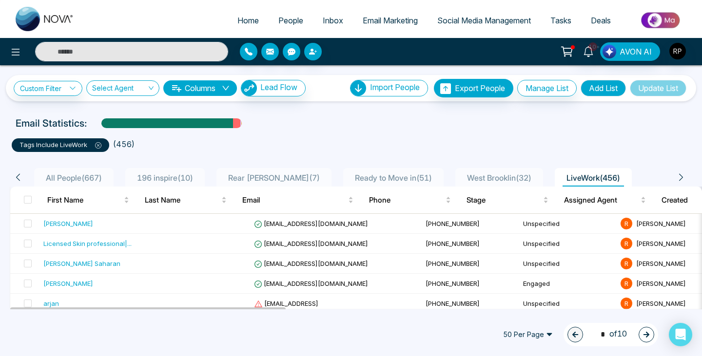
click at [147, 173] on span "196 inspire ( 10 )" at bounding box center [165, 178] width 64 height 10
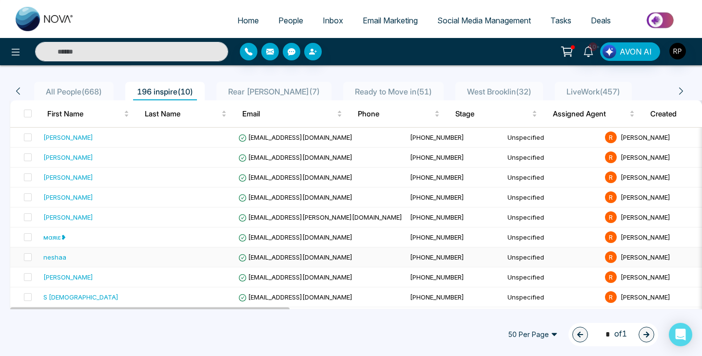
scroll to position [107, 0]
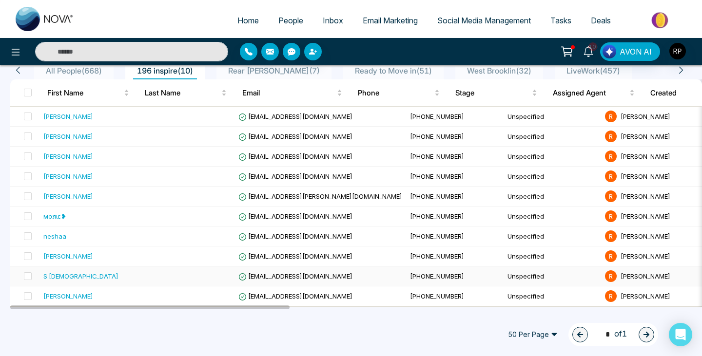
click at [65, 279] on div "S [DEMOGRAPHIC_DATA]" at bounding box center [80, 276] width 75 height 10
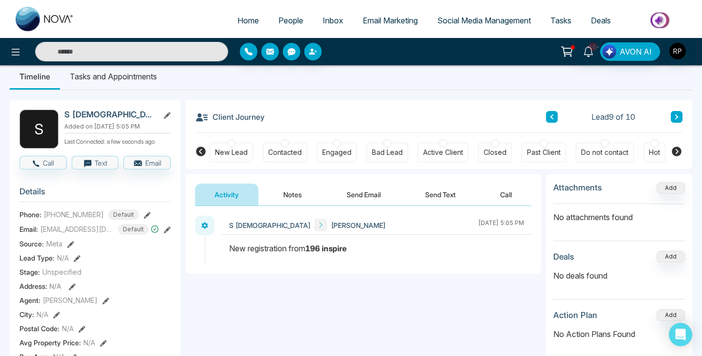
scroll to position [6, 0]
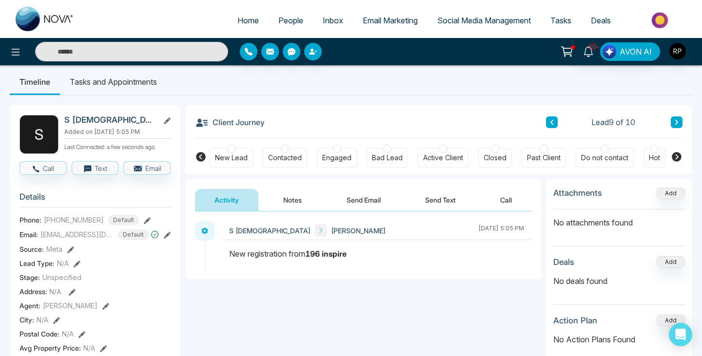
click at [290, 23] on span "People" at bounding box center [290, 21] width 25 height 10
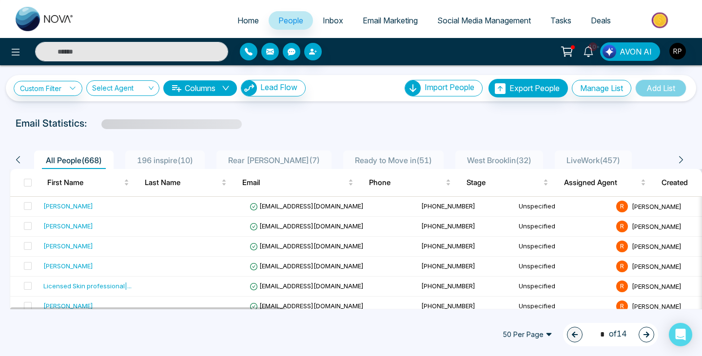
click at [158, 165] on div "196 inspire ( 10 )" at bounding box center [165, 160] width 64 height 12
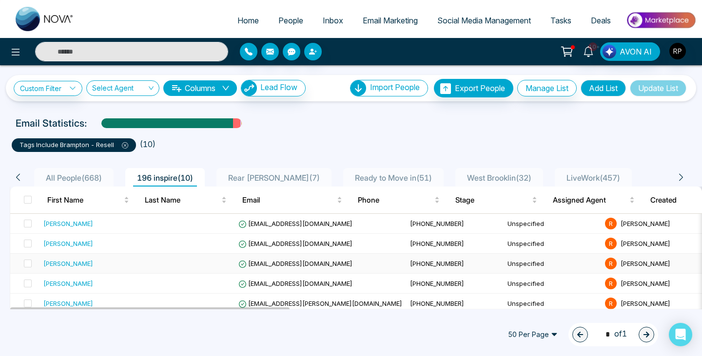
scroll to position [107, 0]
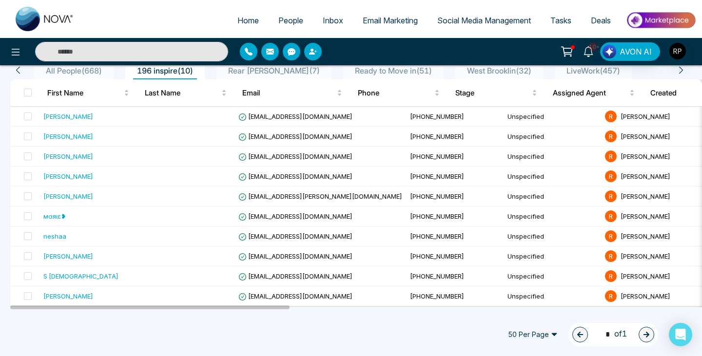
click at [290, 22] on span "People" at bounding box center [290, 21] width 25 height 10
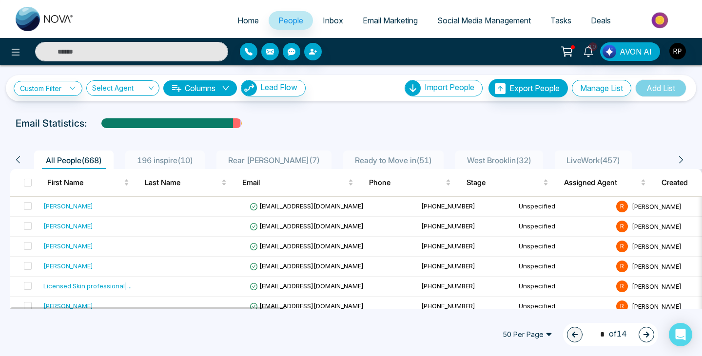
click at [153, 155] on span "196 inspire ( 10 )" at bounding box center [165, 160] width 64 height 10
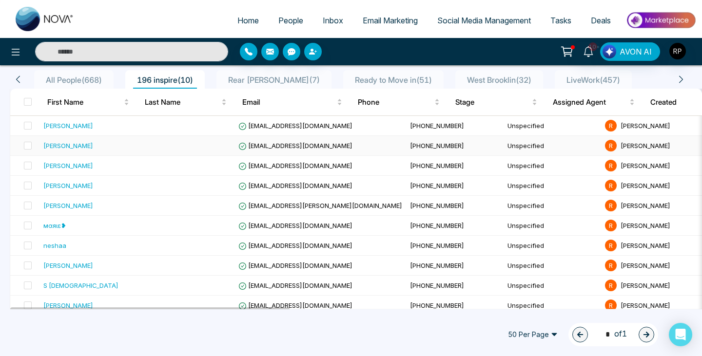
scroll to position [107, 0]
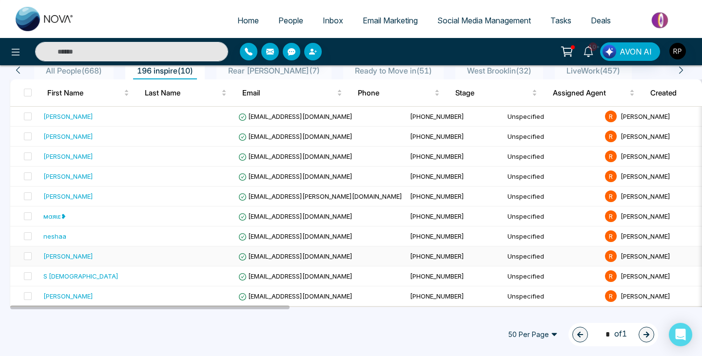
click at [56, 255] on div "[PERSON_NAME]" at bounding box center [68, 256] width 50 height 10
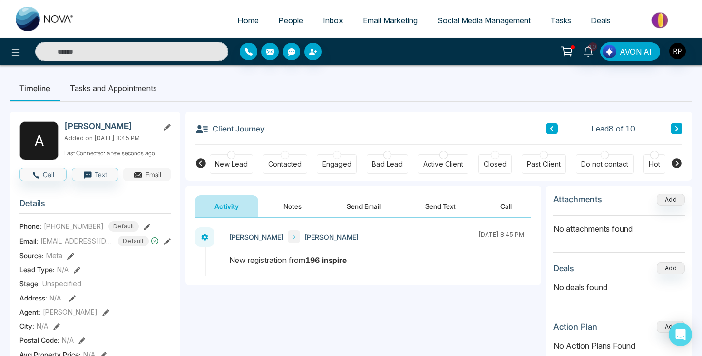
click at [153, 181] on button "Email" at bounding box center [146, 175] width 47 height 14
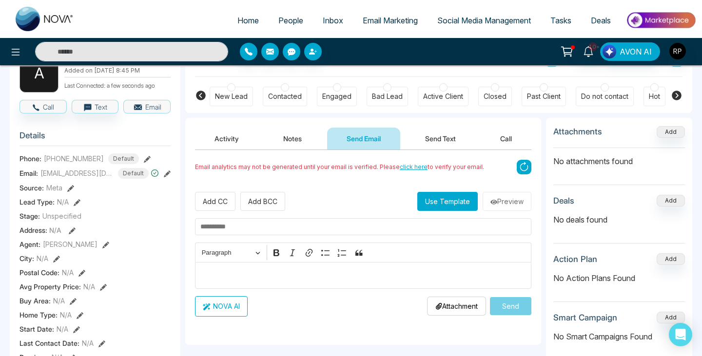
scroll to position [68, 0]
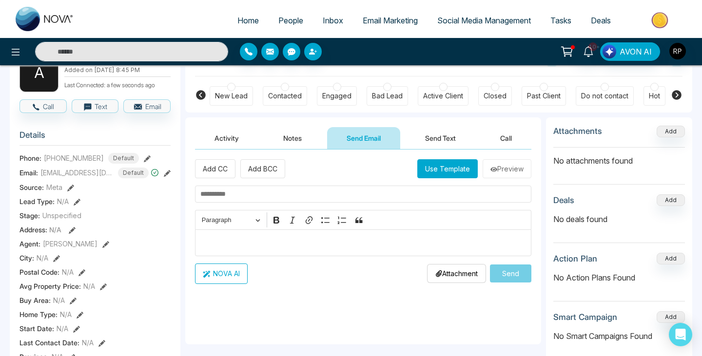
click at [273, 282] on div "NOVA AI Attachment Choose File Send" at bounding box center [363, 274] width 336 height 20
click at [290, 250] on div "Editor editing area: main" at bounding box center [363, 243] width 336 height 27
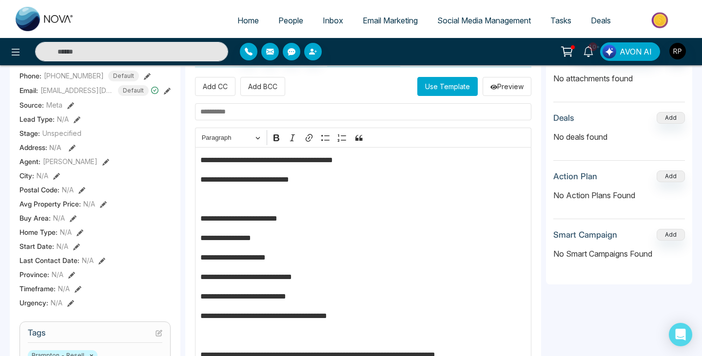
scroll to position [150, 0]
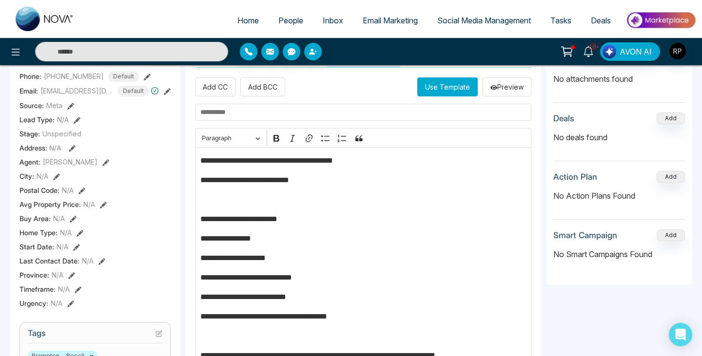
click at [235, 113] on input "text" at bounding box center [363, 112] width 336 height 17
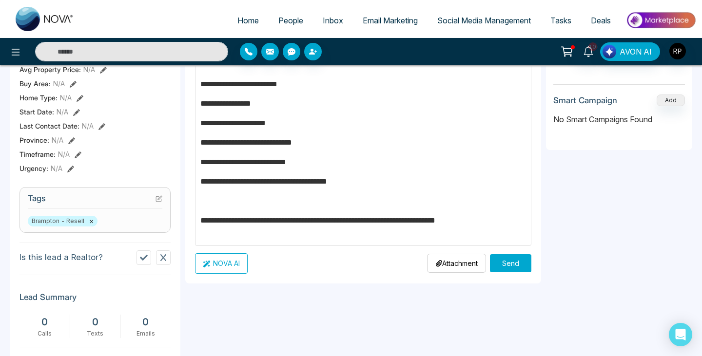
scroll to position [313, 0]
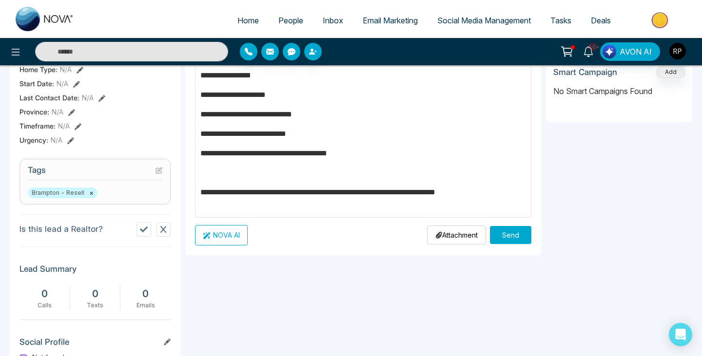
type input "**********"
click at [501, 238] on button "Send" at bounding box center [510, 235] width 41 height 18
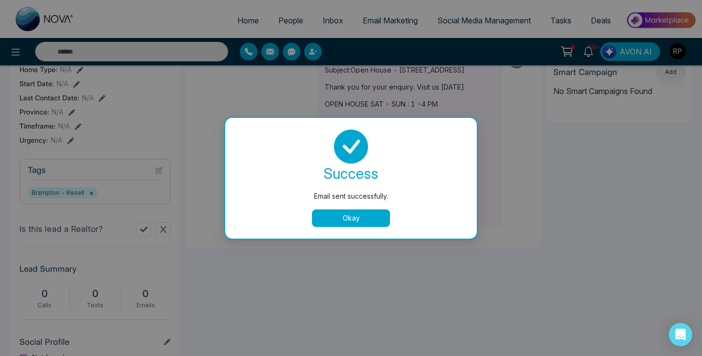
click at [332, 213] on button "Okay" at bounding box center [351, 219] width 78 height 18
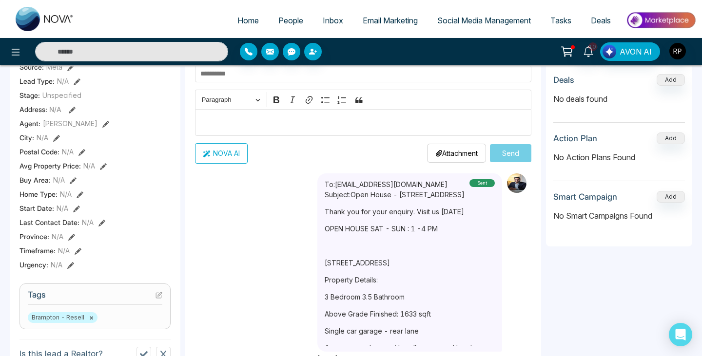
scroll to position [0, 0]
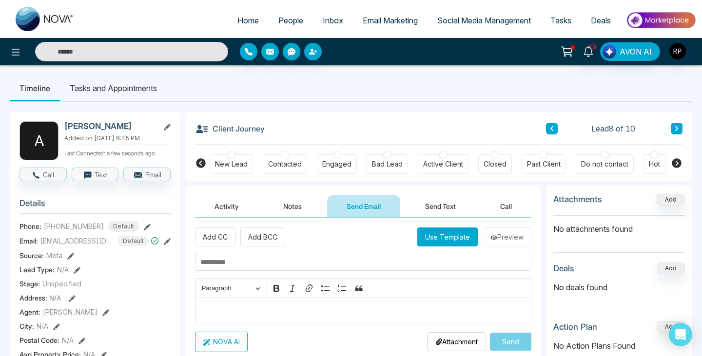
click at [546, 130] on button at bounding box center [552, 129] width 12 height 12
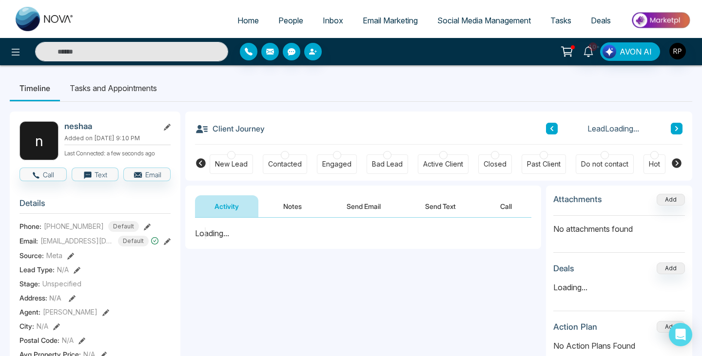
click at [674, 129] on icon at bounding box center [676, 129] width 5 height 6
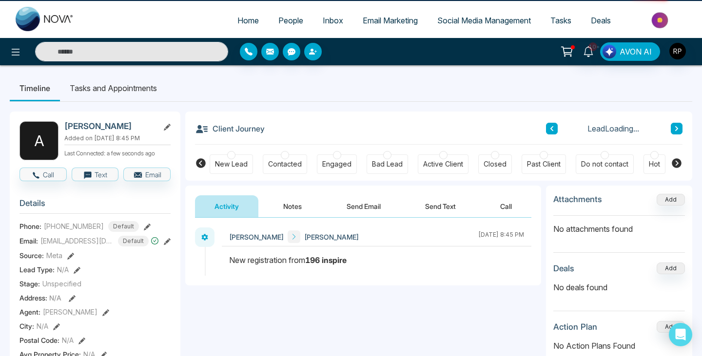
click at [674, 129] on icon at bounding box center [676, 129] width 5 height 6
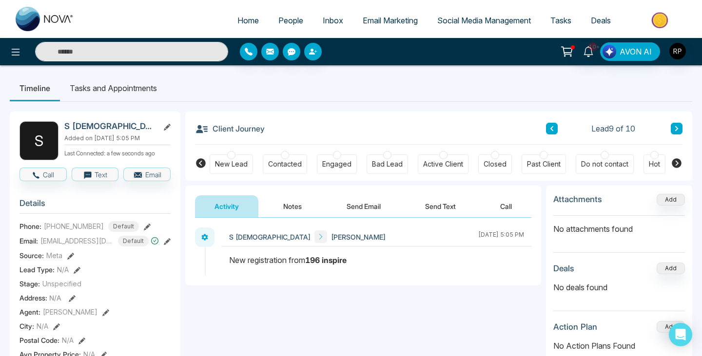
click at [299, 199] on button "Notes" at bounding box center [292, 206] width 57 height 22
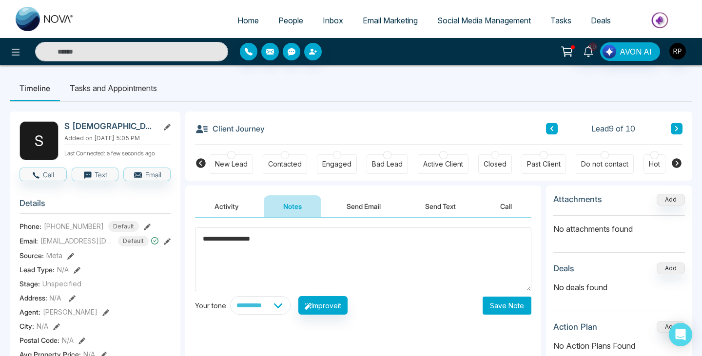
type textarea "**********"
click at [491, 305] on button "Save Note" at bounding box center [506, 306] width 49 height 18
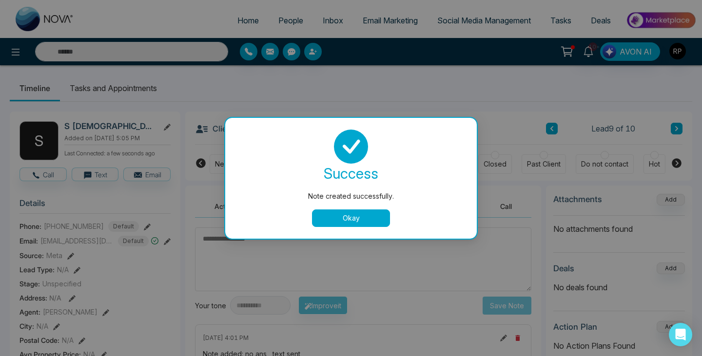
click at [355, 225] on button "Okay" at bounding box center [351, 219] width 78 height 18
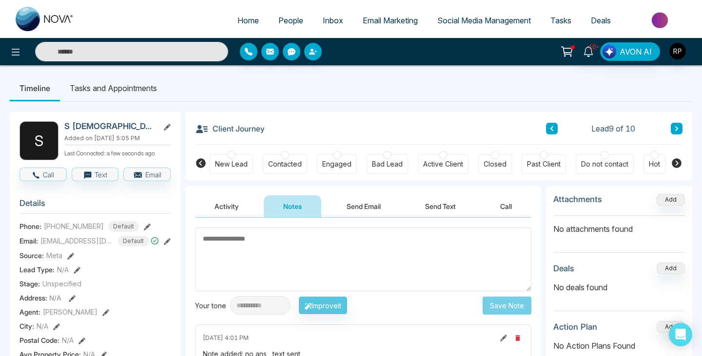
click at [553, 128] on icon at bounding box center [551, 129] width 5 height 6
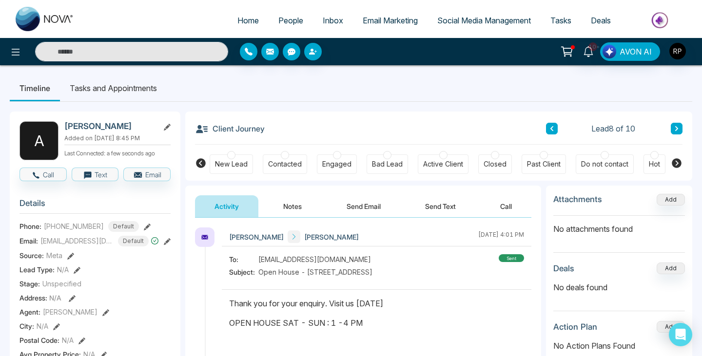
click at [553, 128] on icon at bounding box center [551, 129] width 5 height 6
